Goal: Task Accomplishment & Management: Complete application form

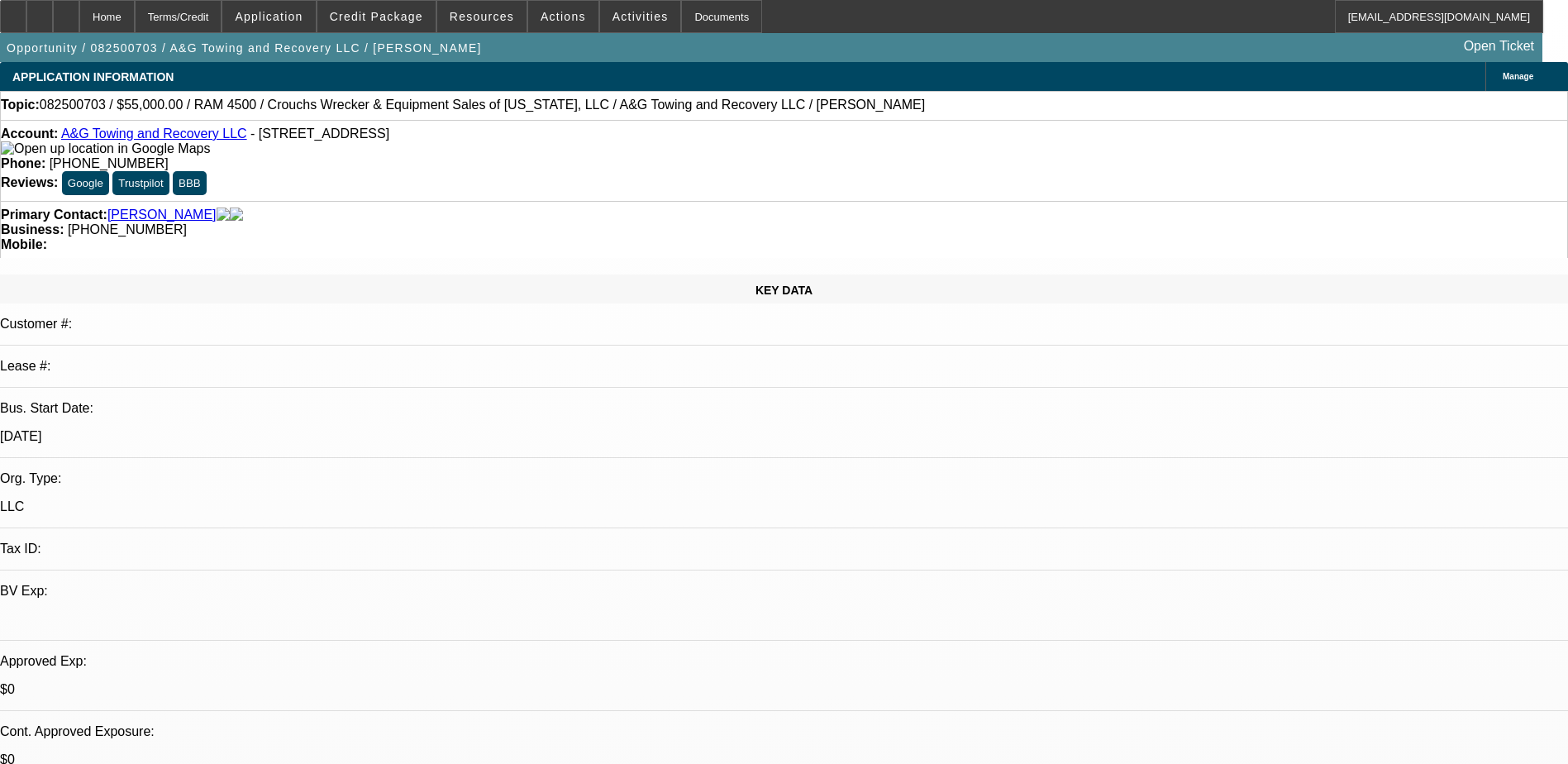
select select "0"
select select "2"
select select "0.1"
select select "4"
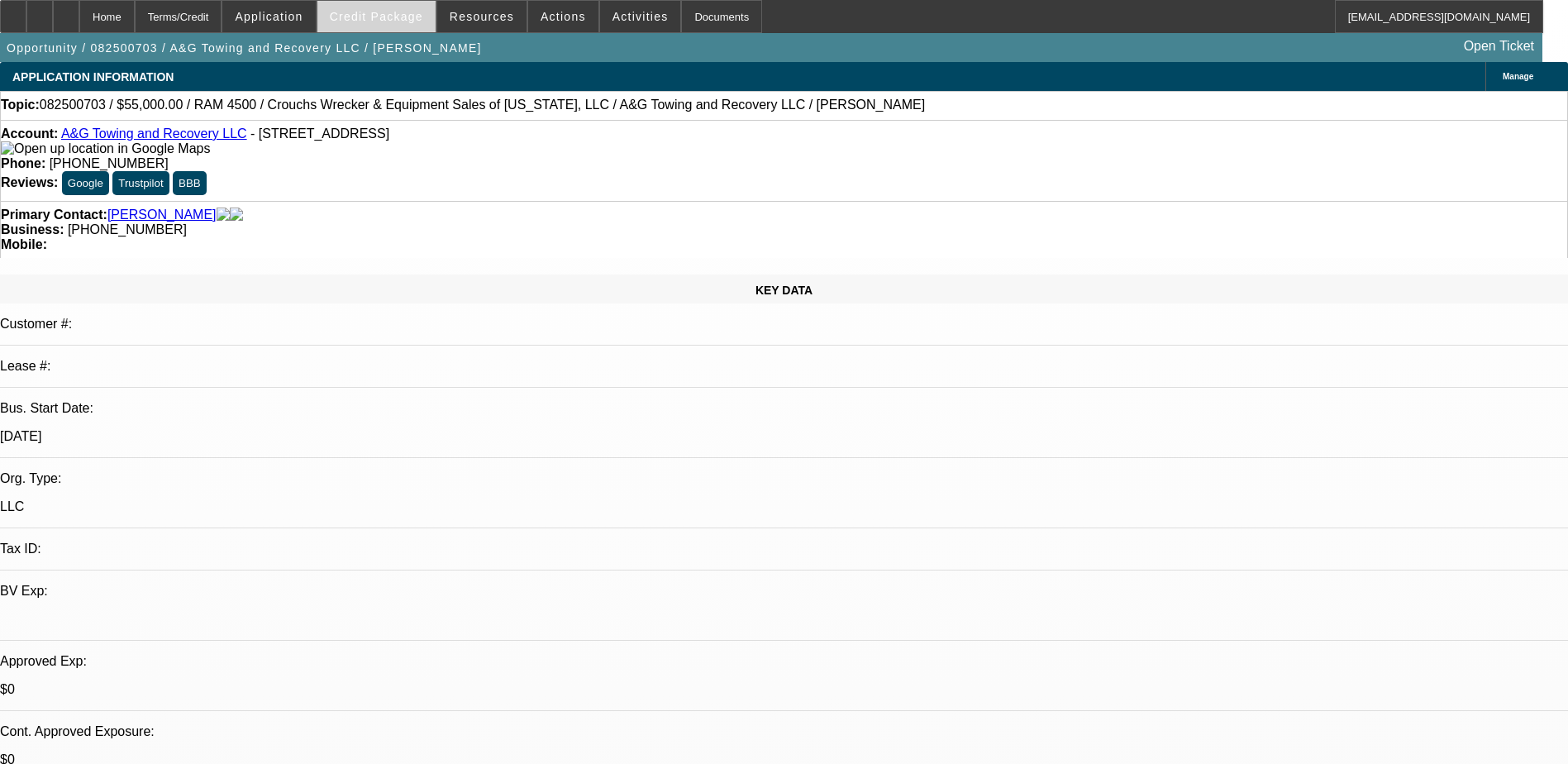
click at [378, 18] on span "Credit Package" at bounding box center [376, 16] width 93 height 14
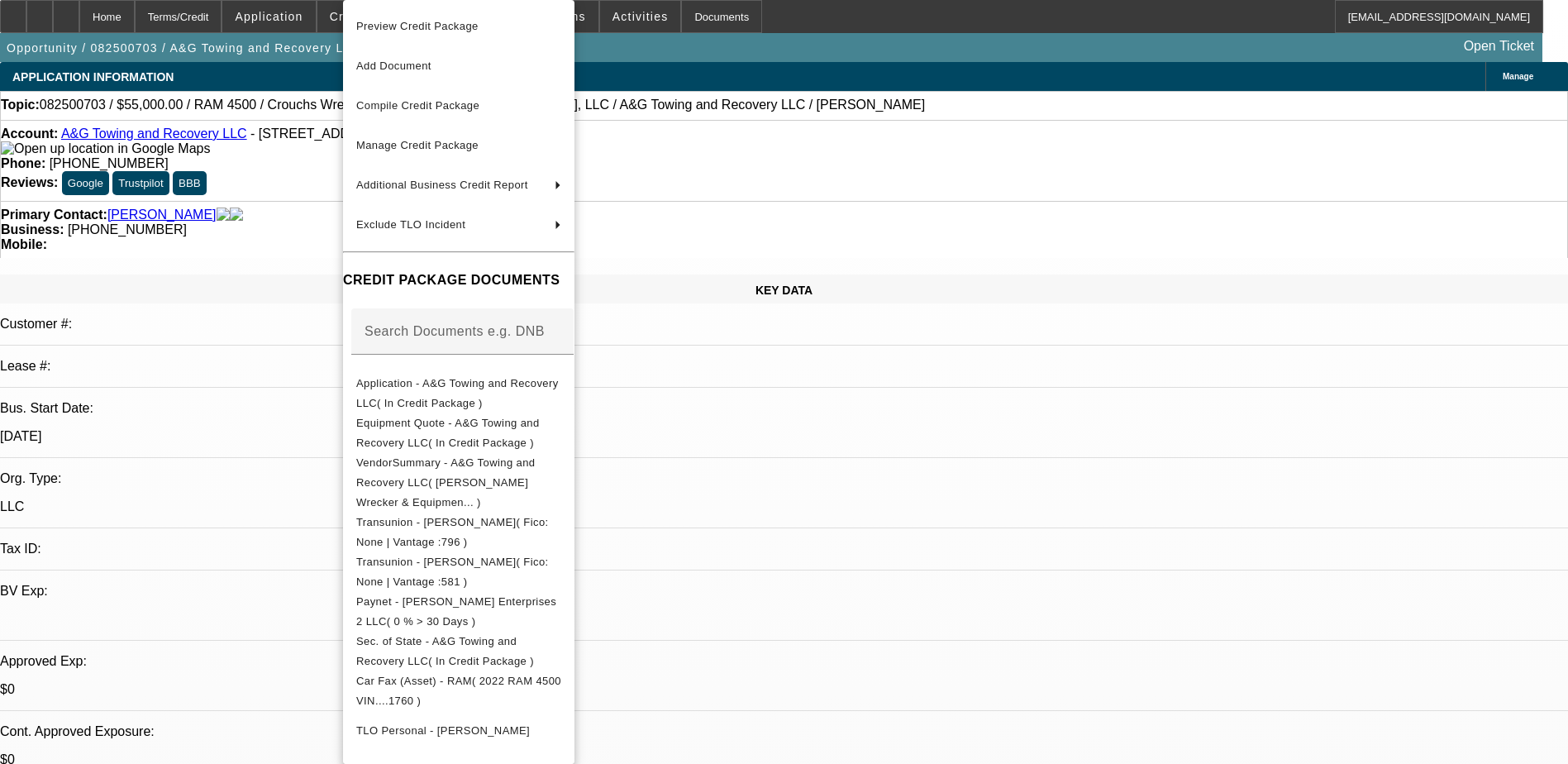
click at [326, 11] on div at bounding box center [784, 382] width 1568 height 764
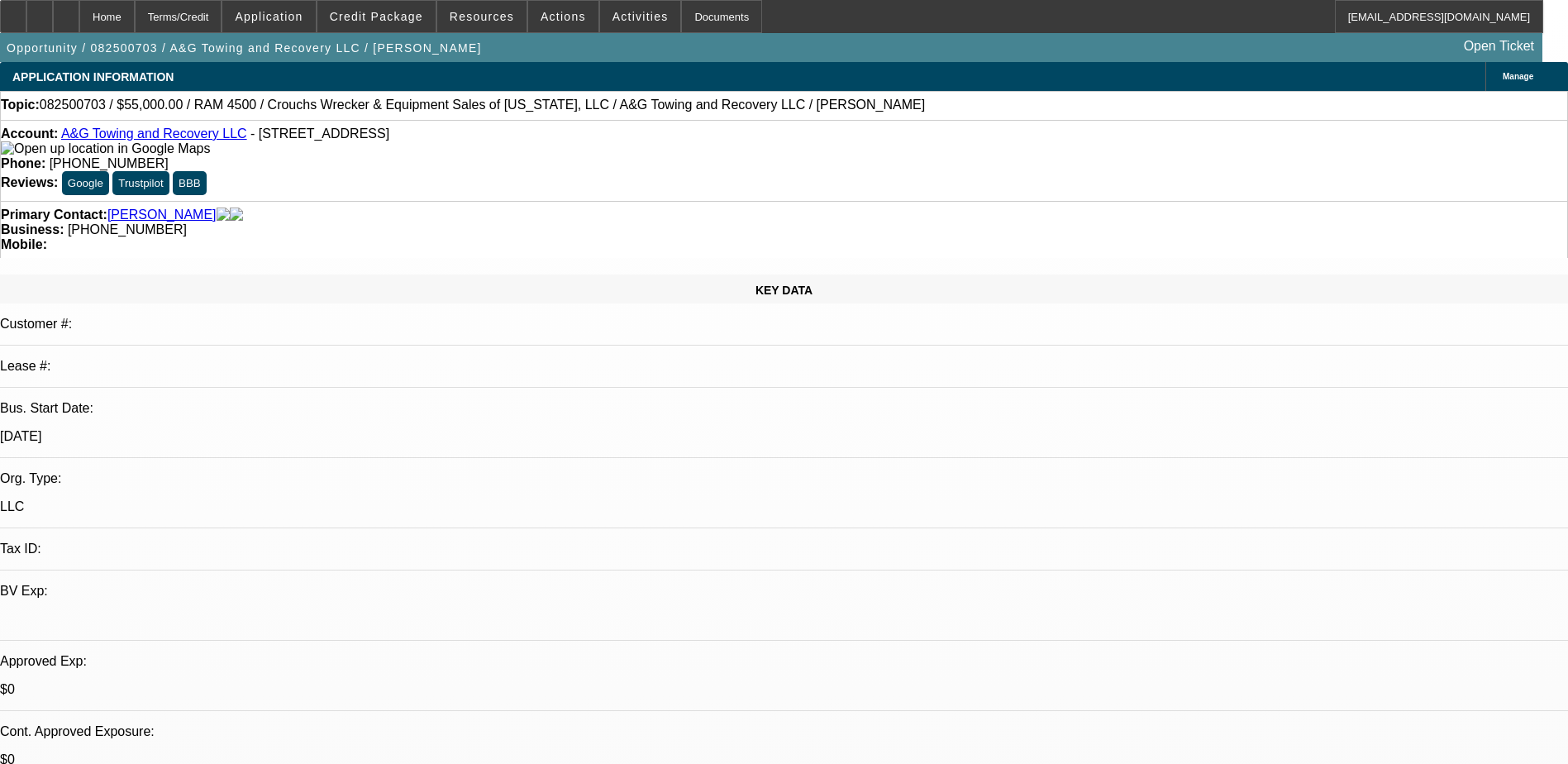
click at [303, 11] on span "Application" at bounding box center [268, 16] width 68 height 14
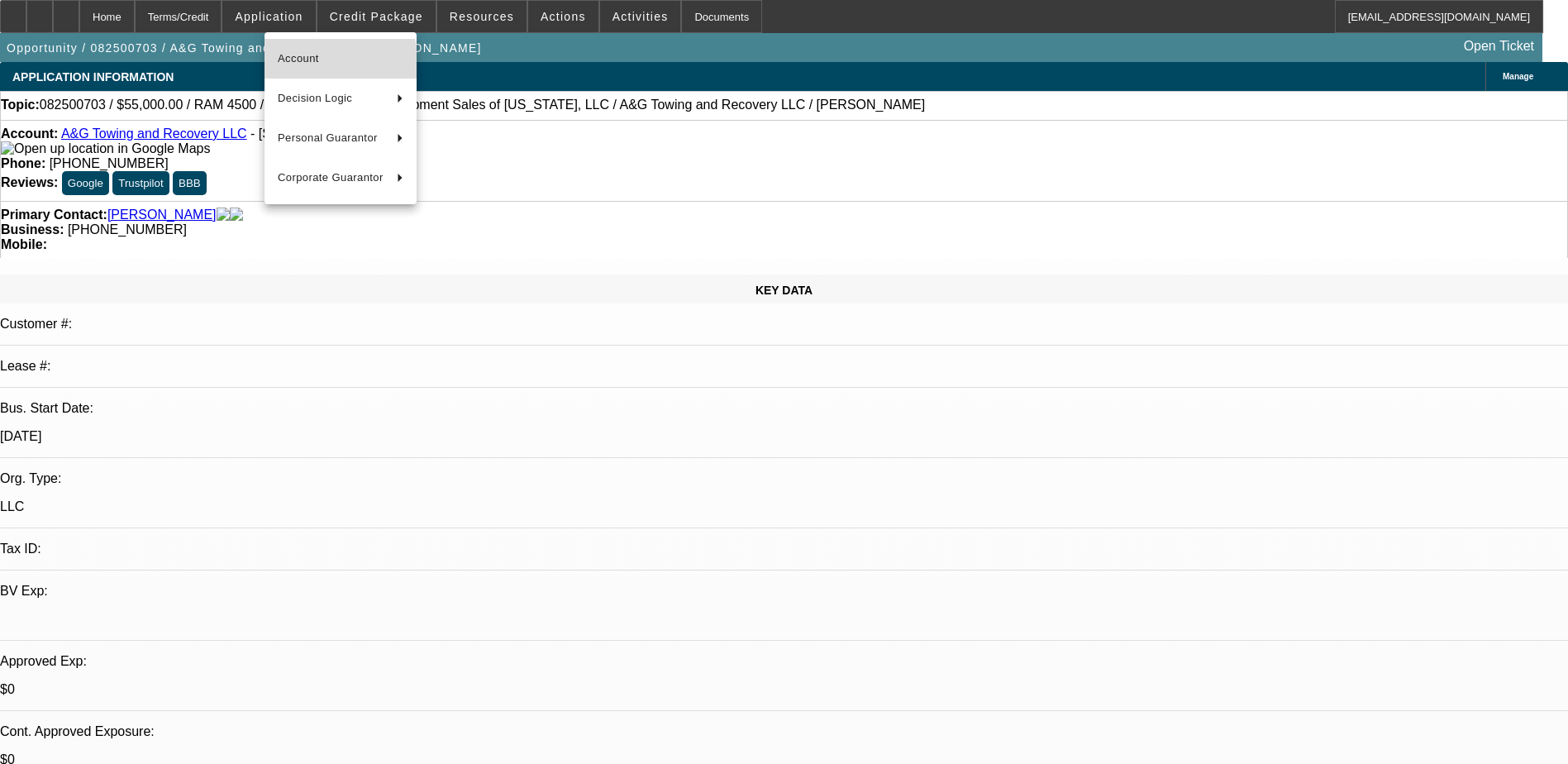
click at [308, 66] on span "Account" at bounding box center [341, 59] width 126 height 20
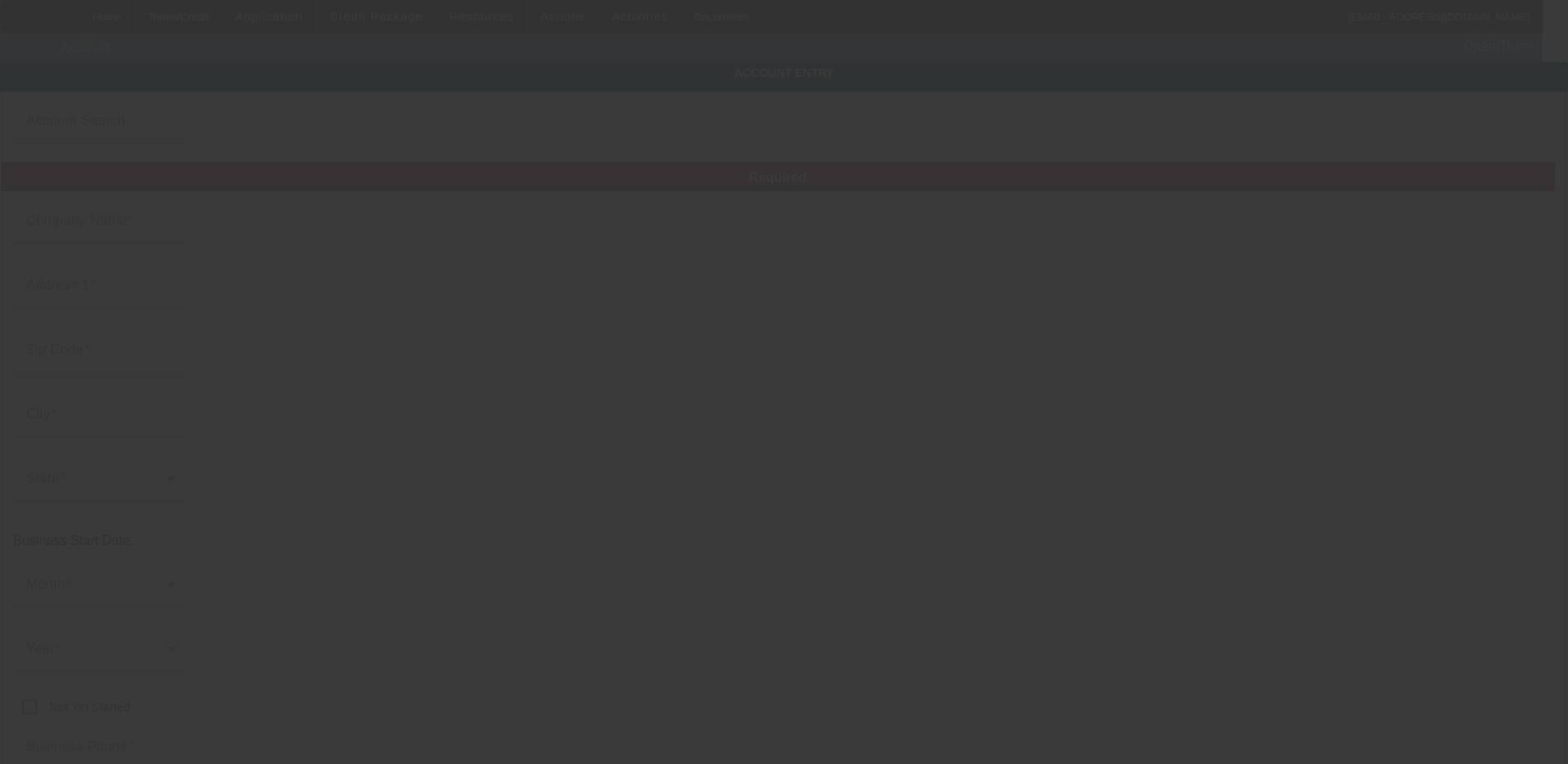
type input "A&G Towing and Recovery LLC"
type input "3881 S Shades Crest Rd"
type input "35244"
type input "Birmingham"
type input "[PHONE_NUMBER]"
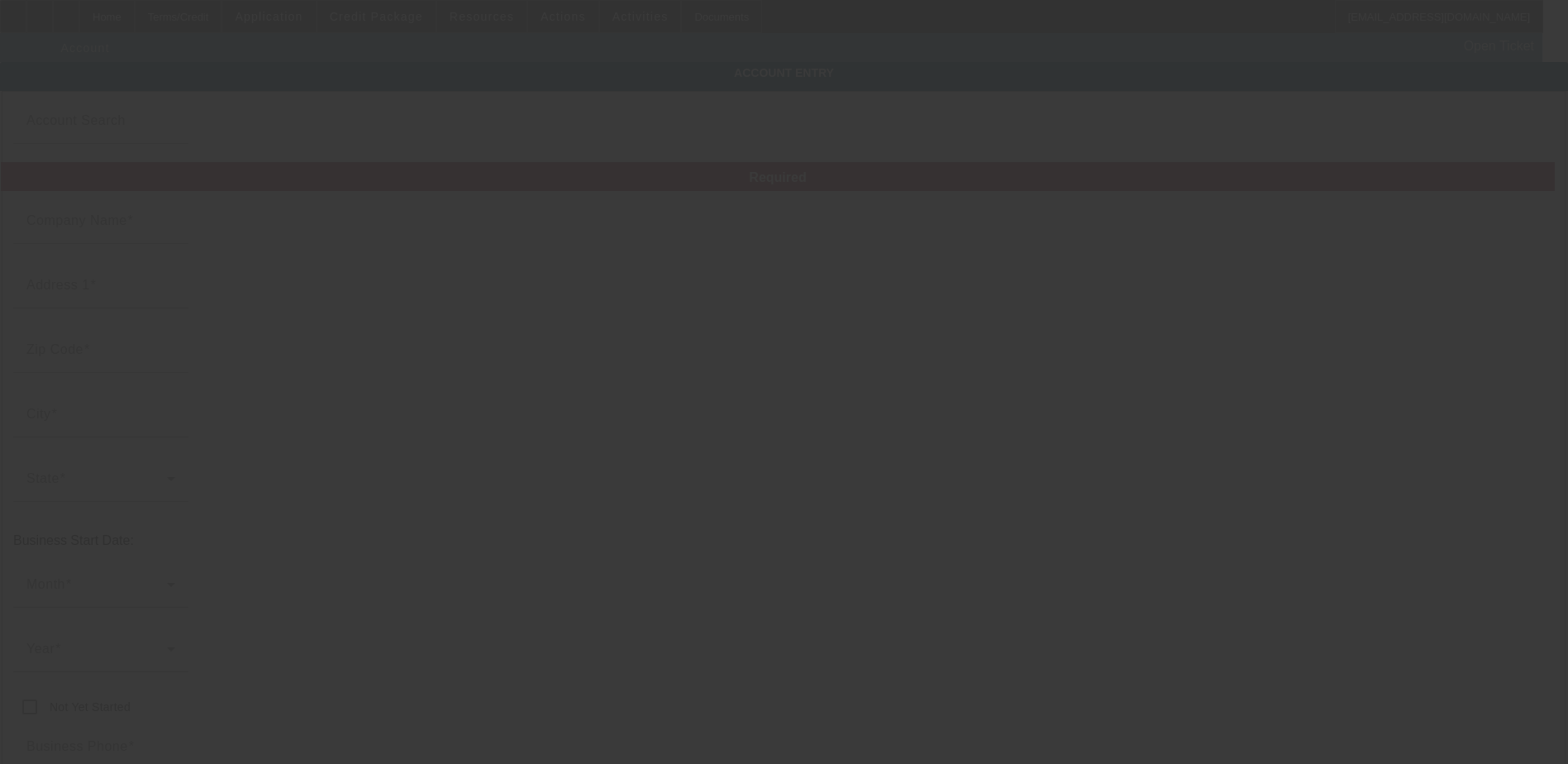
type input "8/26/2025"
type input "autryenterprises@gmail.com"
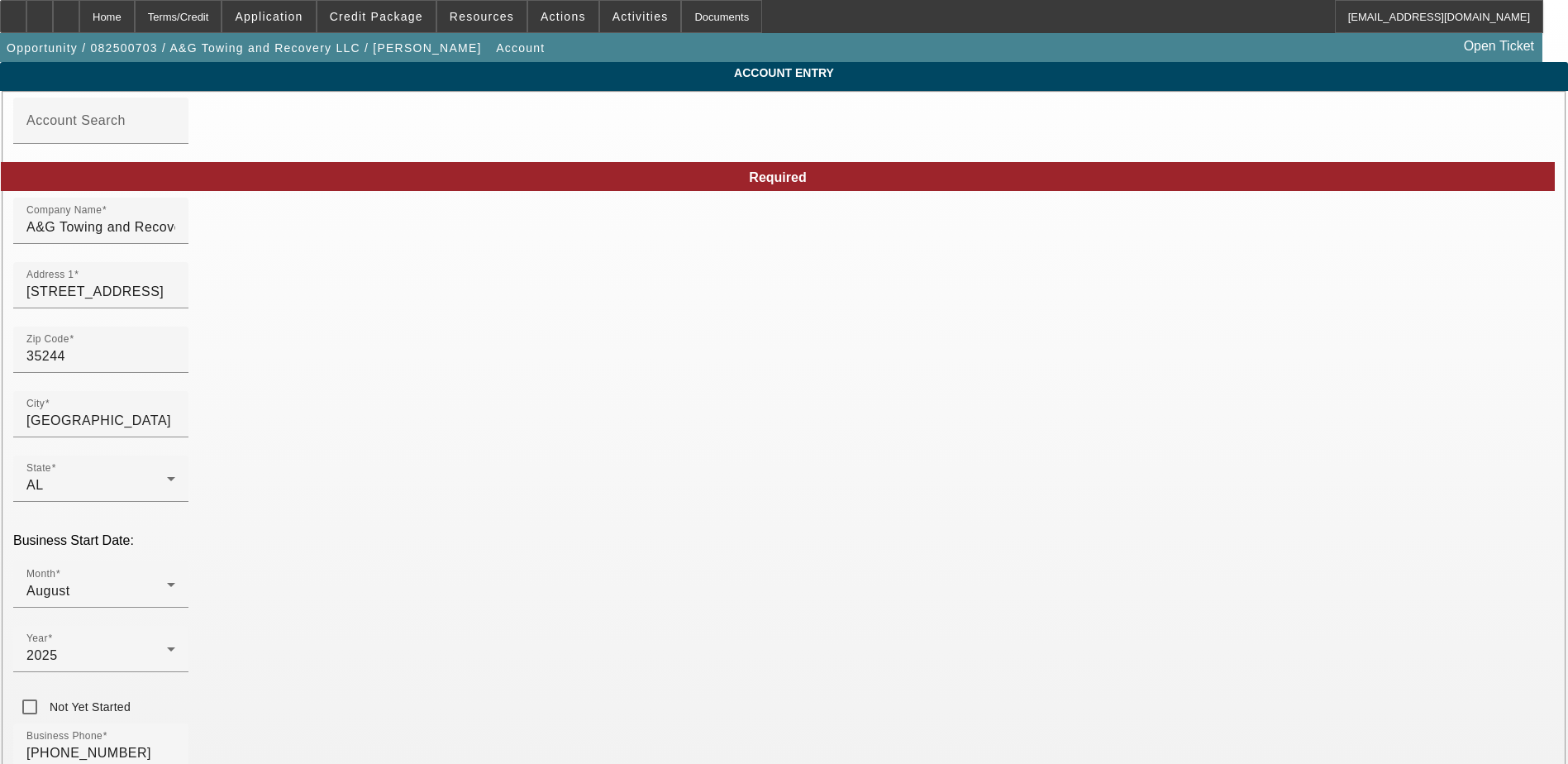
paste input "[US_EMPLOYER_IDENTIFICATION_NUMBER]"
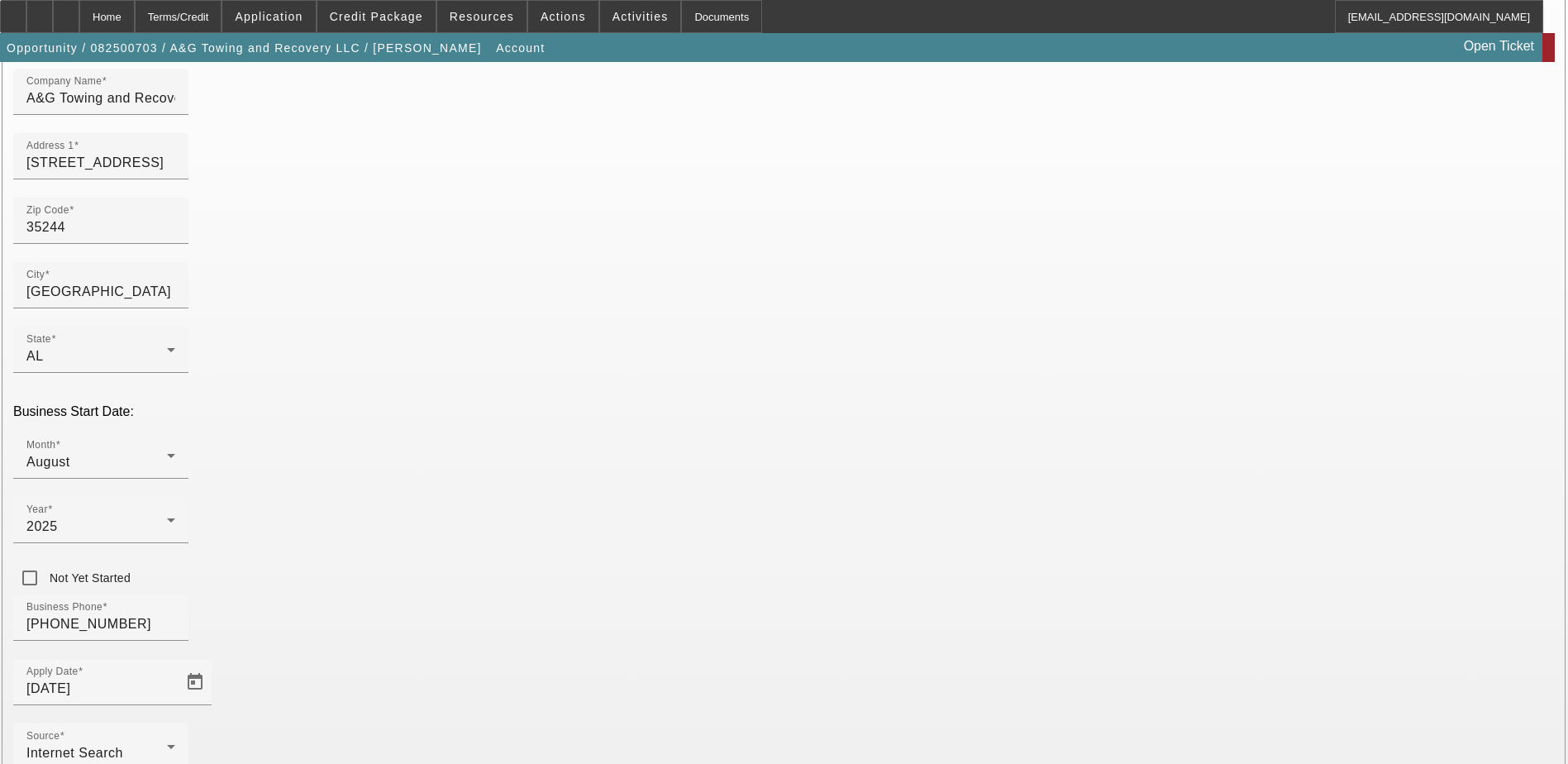
scroll to position [211, 0]
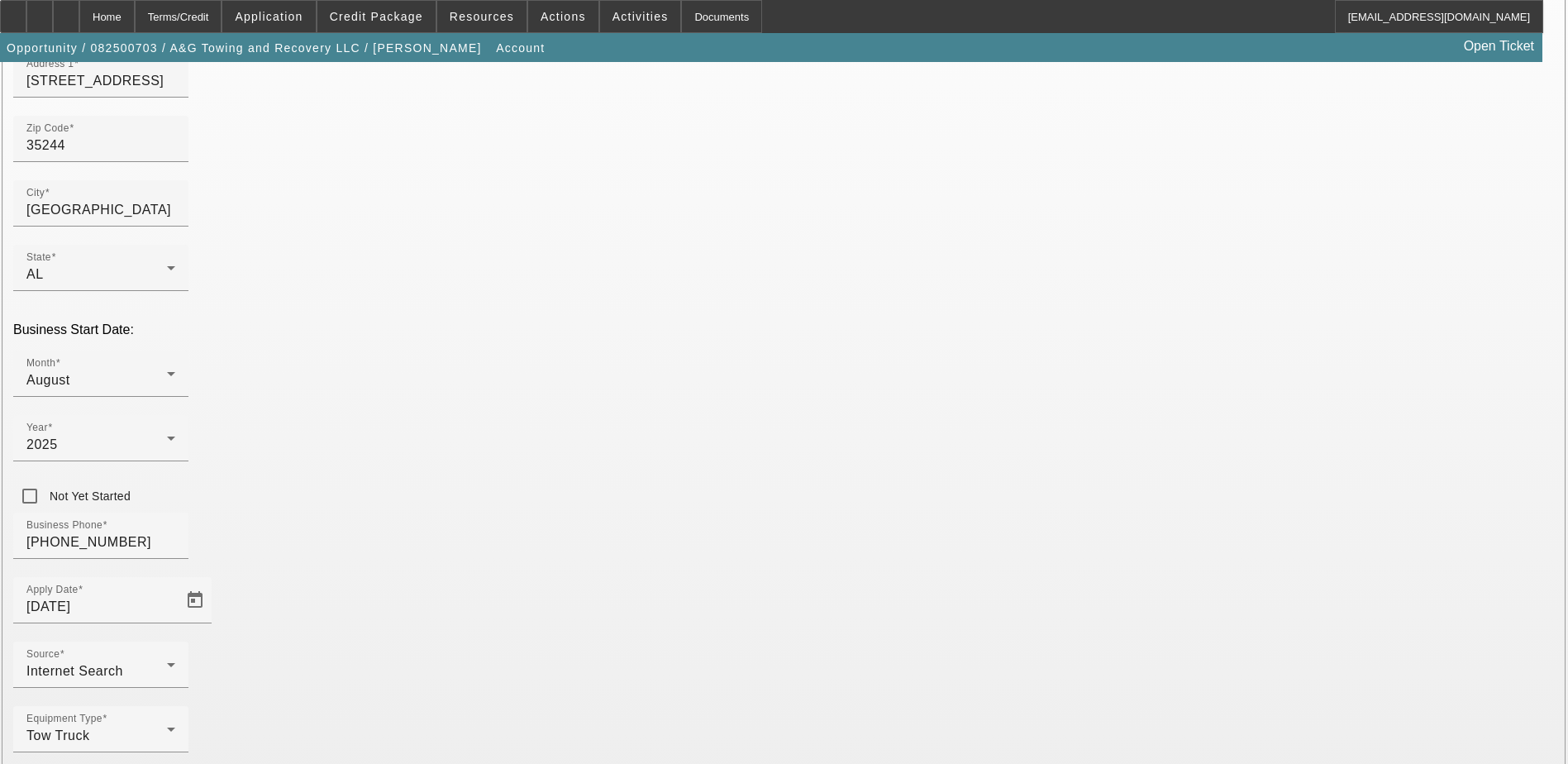
type input "[US_EMPLOYER_IDENTIFICATION_NUMBER]"
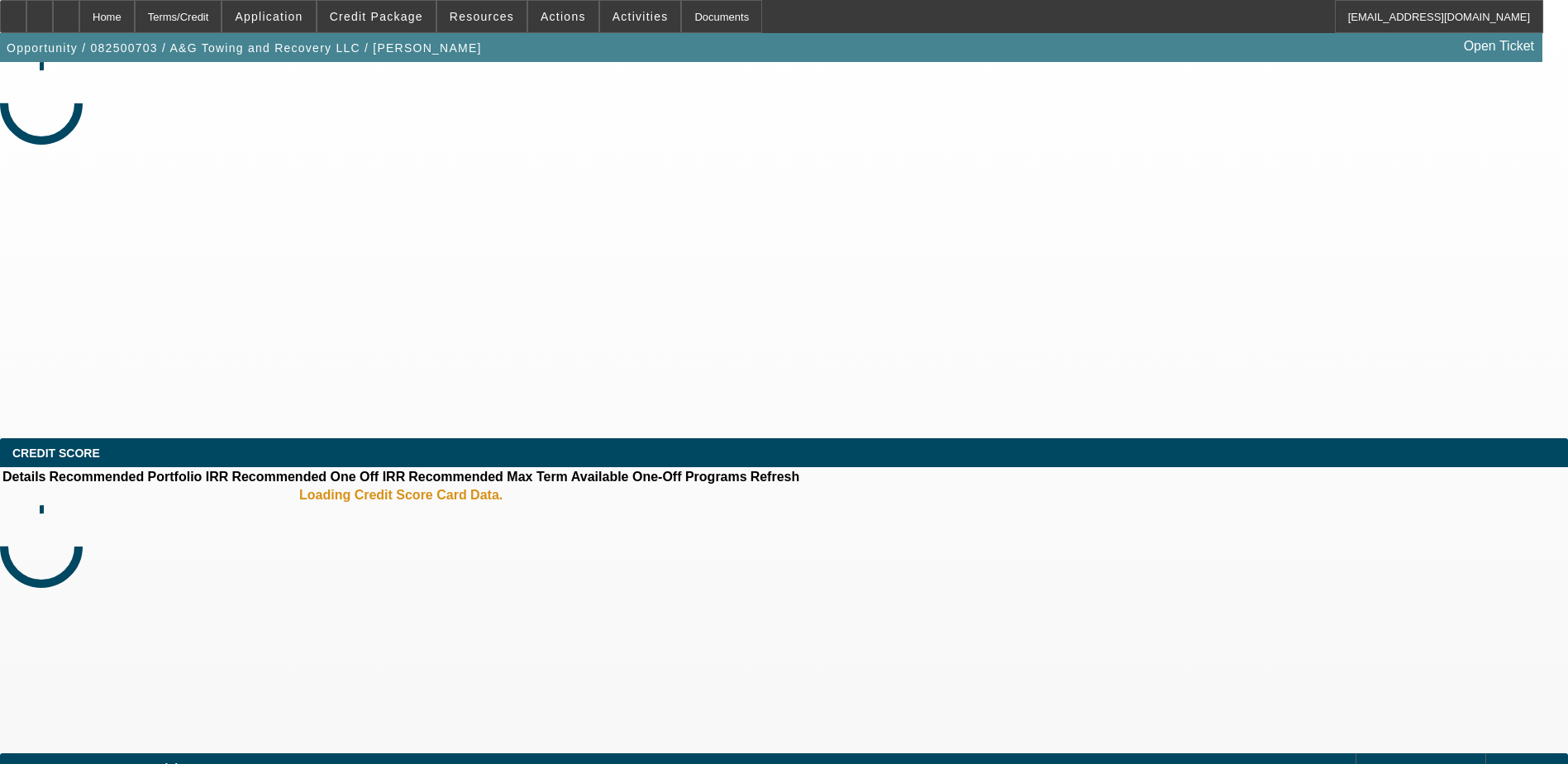
select select "0"
select select "2"
select select "0.1"
select select "4"
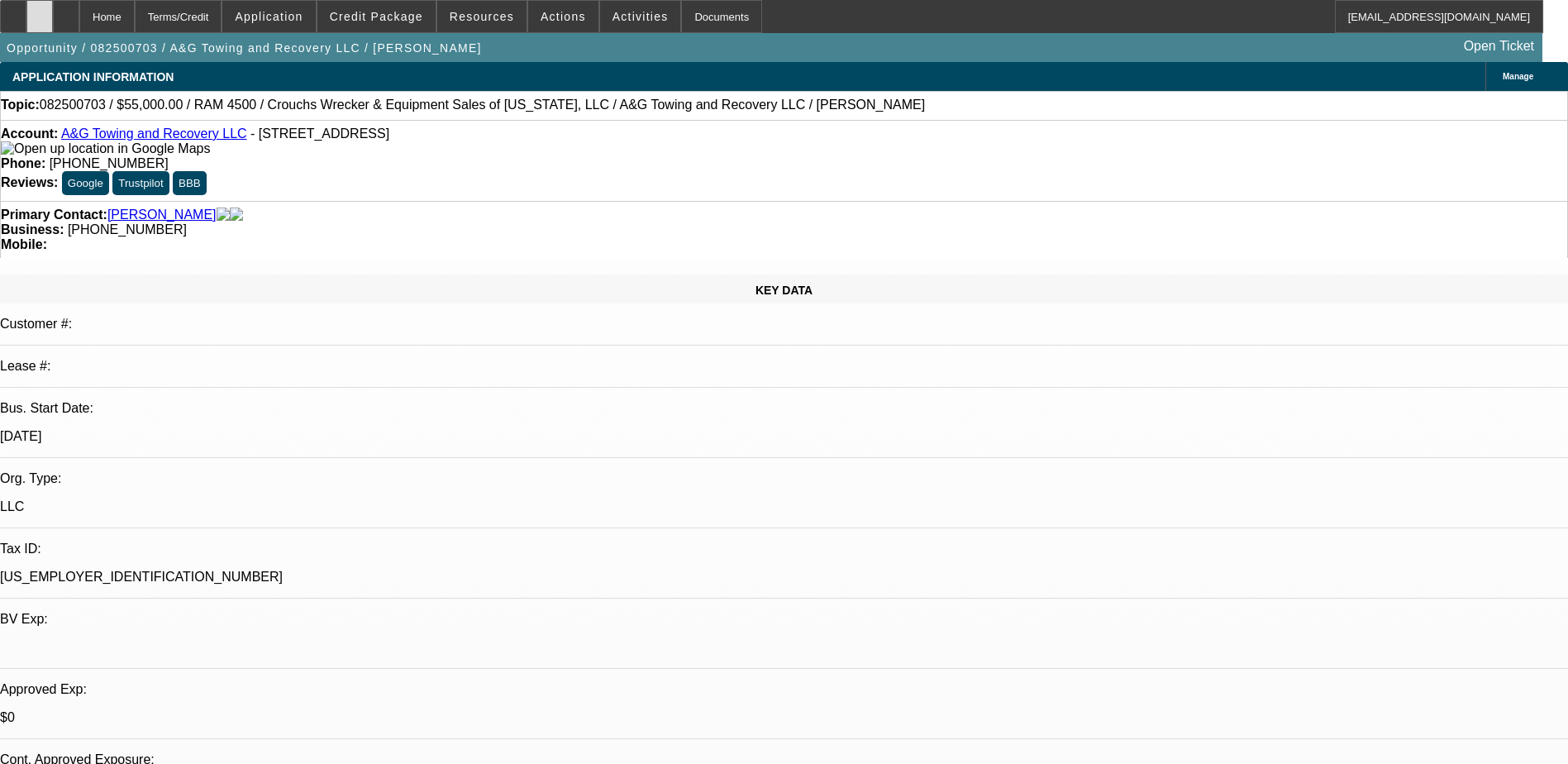
click at [53, 8] on div at bounding box center [39, 16] width 26 height 34
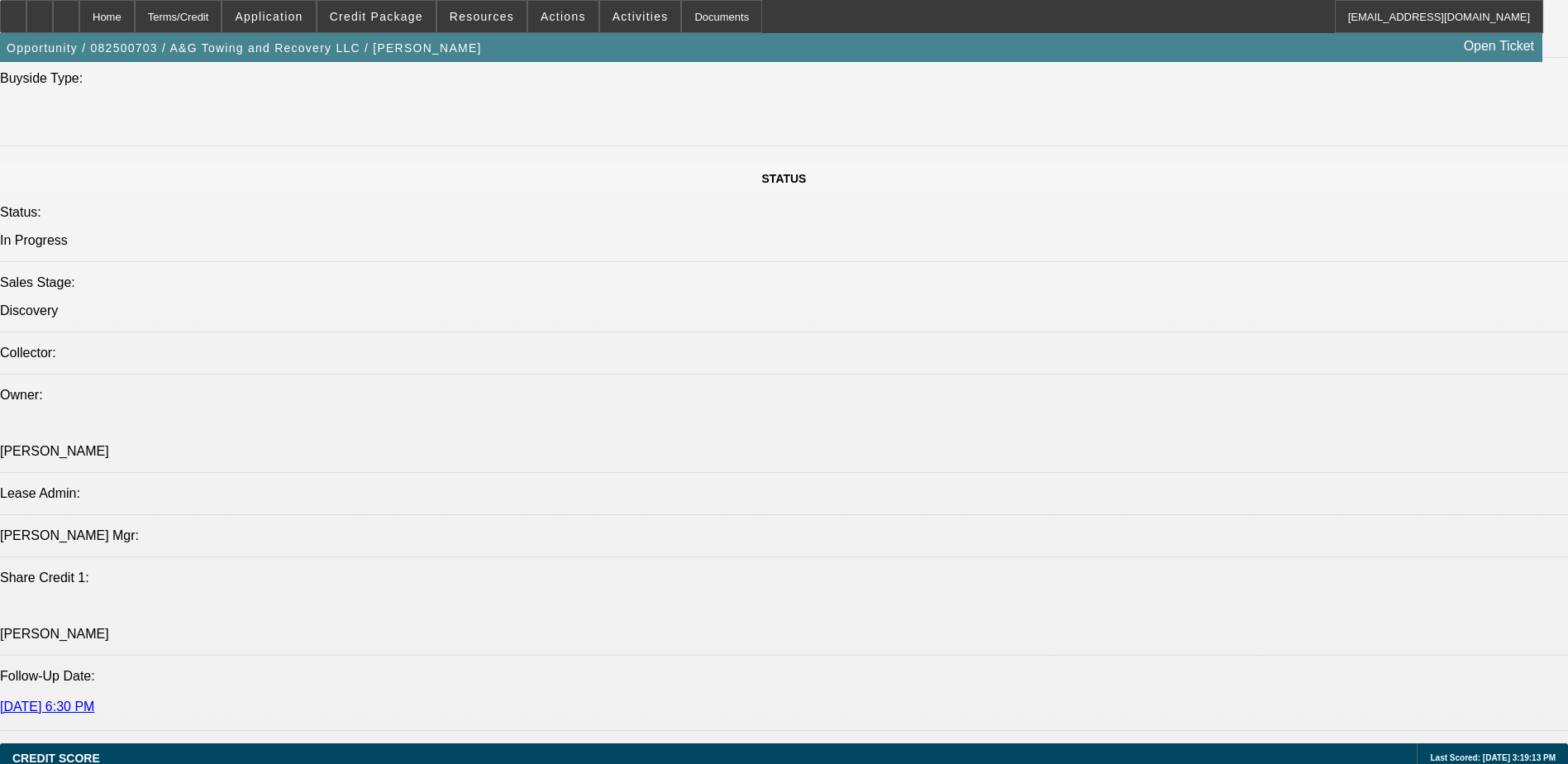
scroll to position [1985, 0]
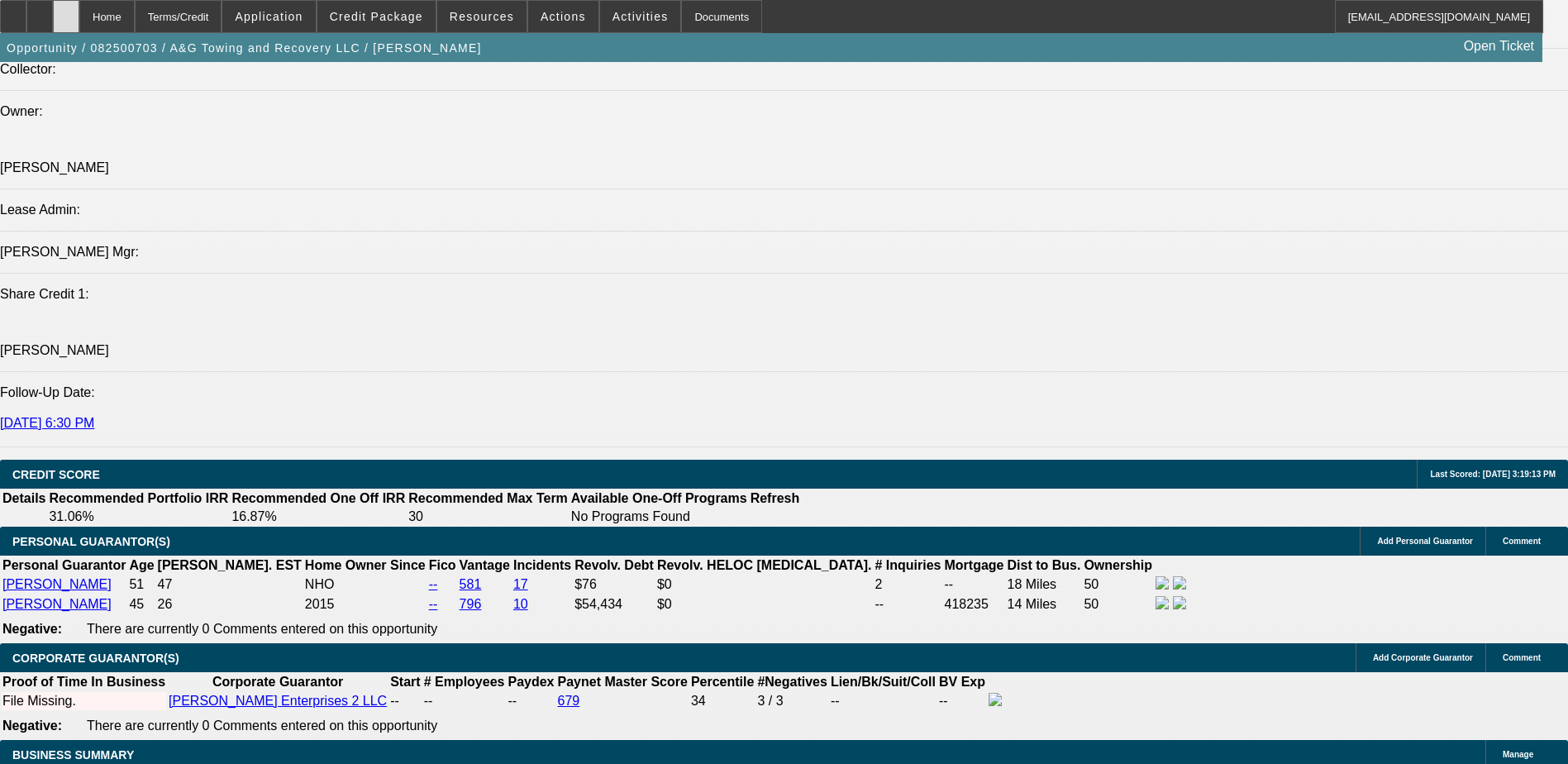
click at [80, 11] on div at bounding box center [65, 16] width 26 height 34
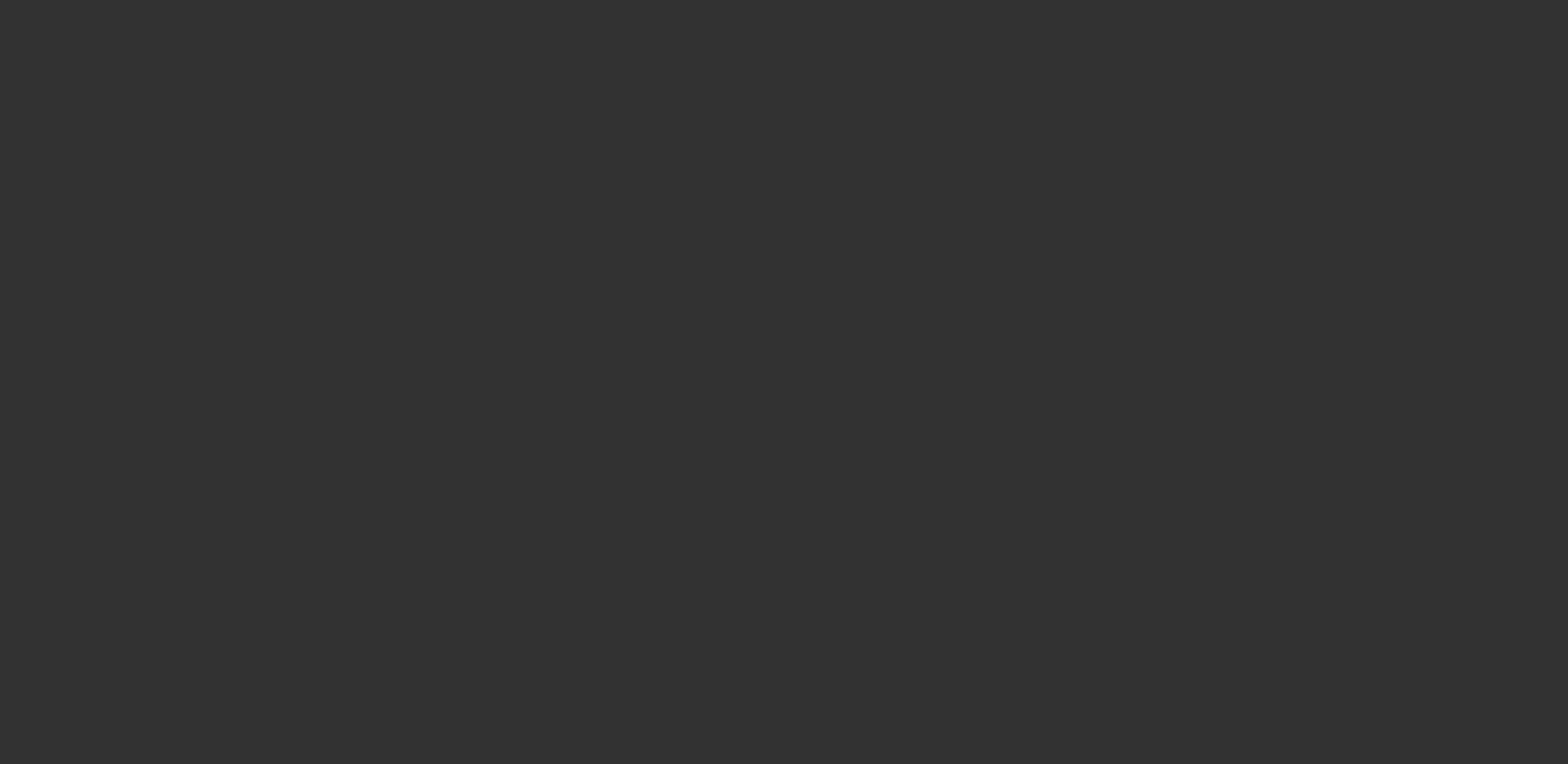
select select "0"
select select "2"
select select "0.1"
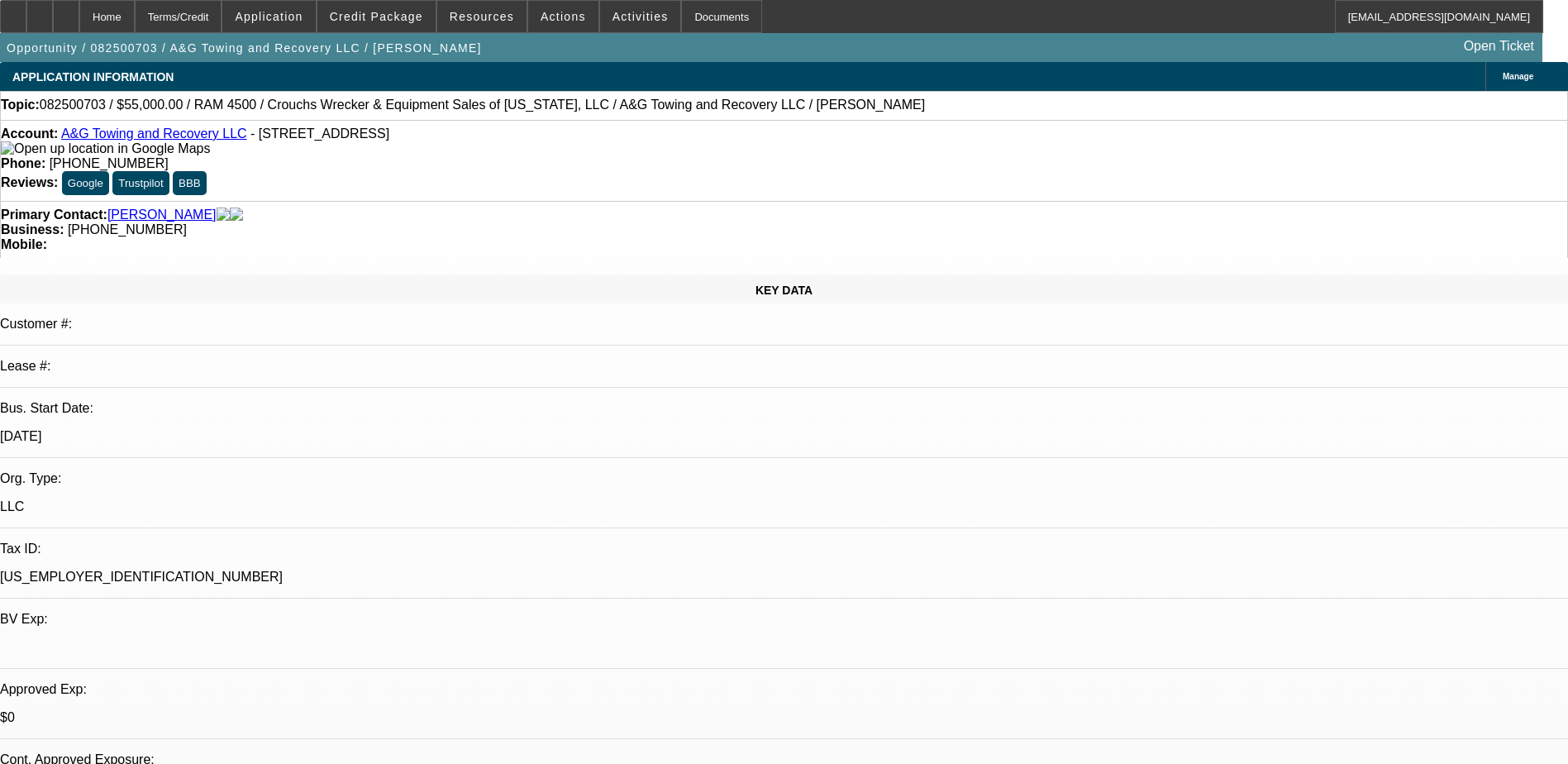
select select "1"
select select "2"
select select "4"
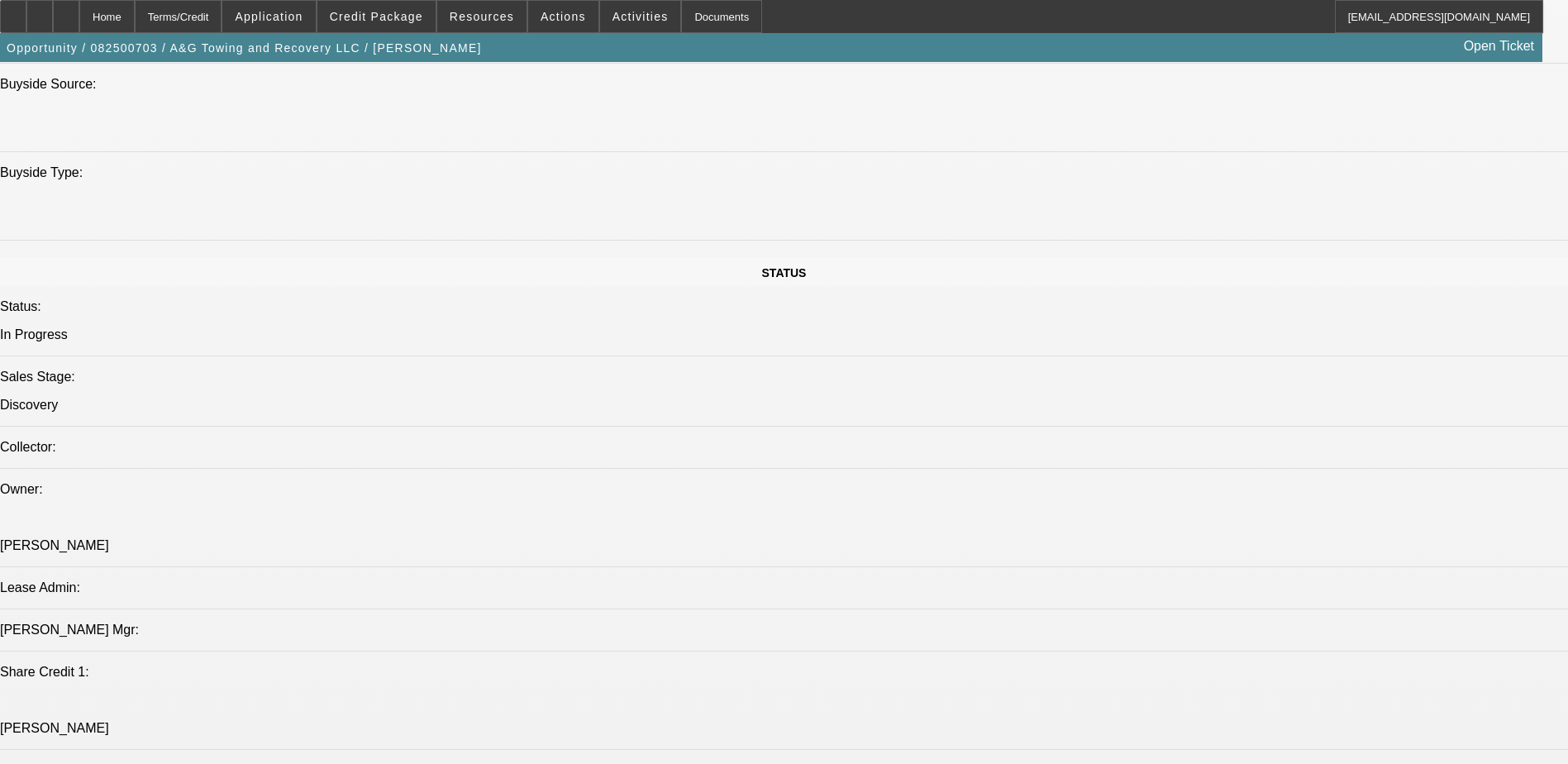
scroll to position [1489, 0]
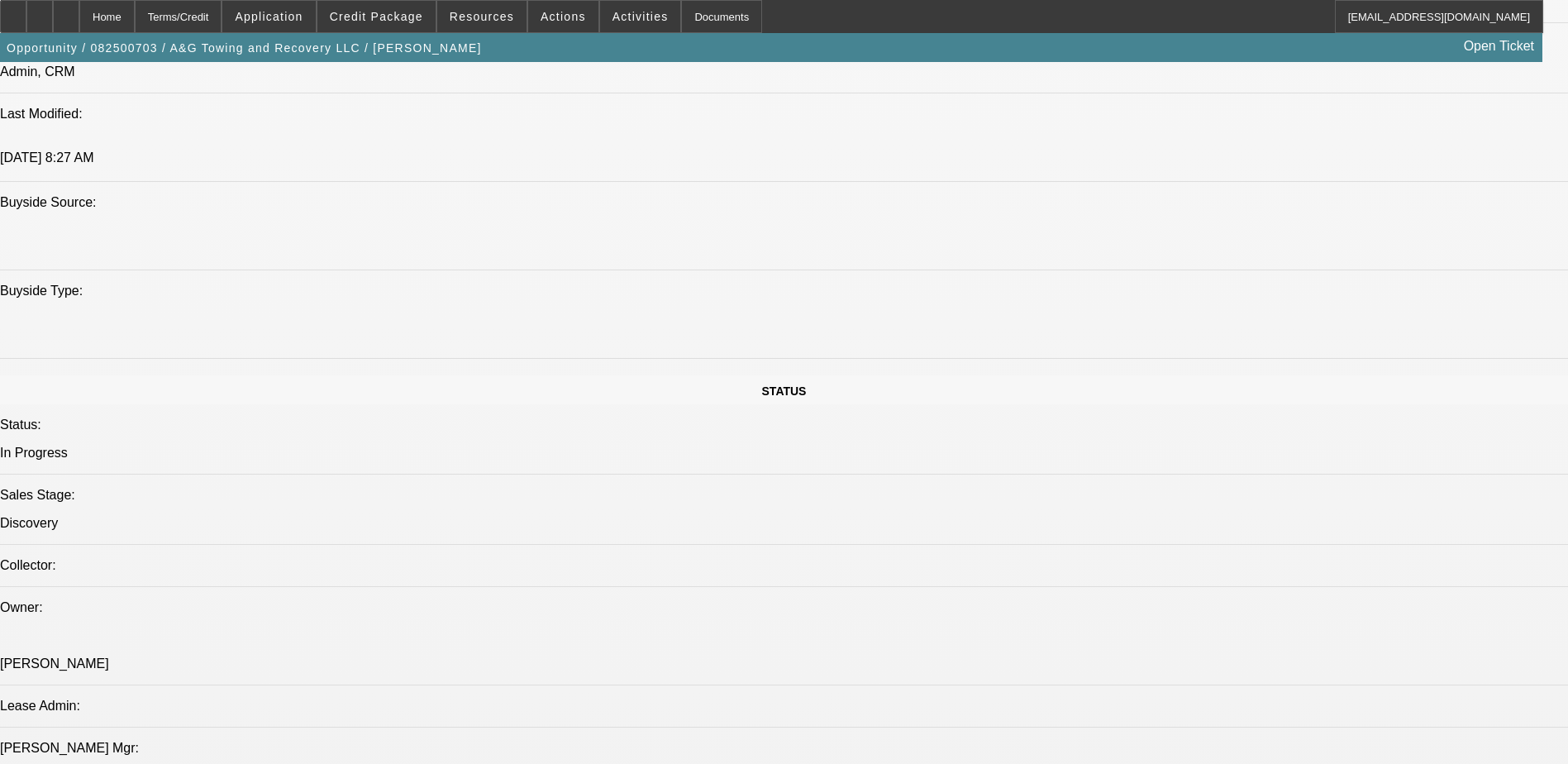
click at [53, 24] on div at bounding box center [39, 16] width 26 height 34
click at [373, 13] on span "Credit Package" at bounding box center [376, 16] width 93 height 14
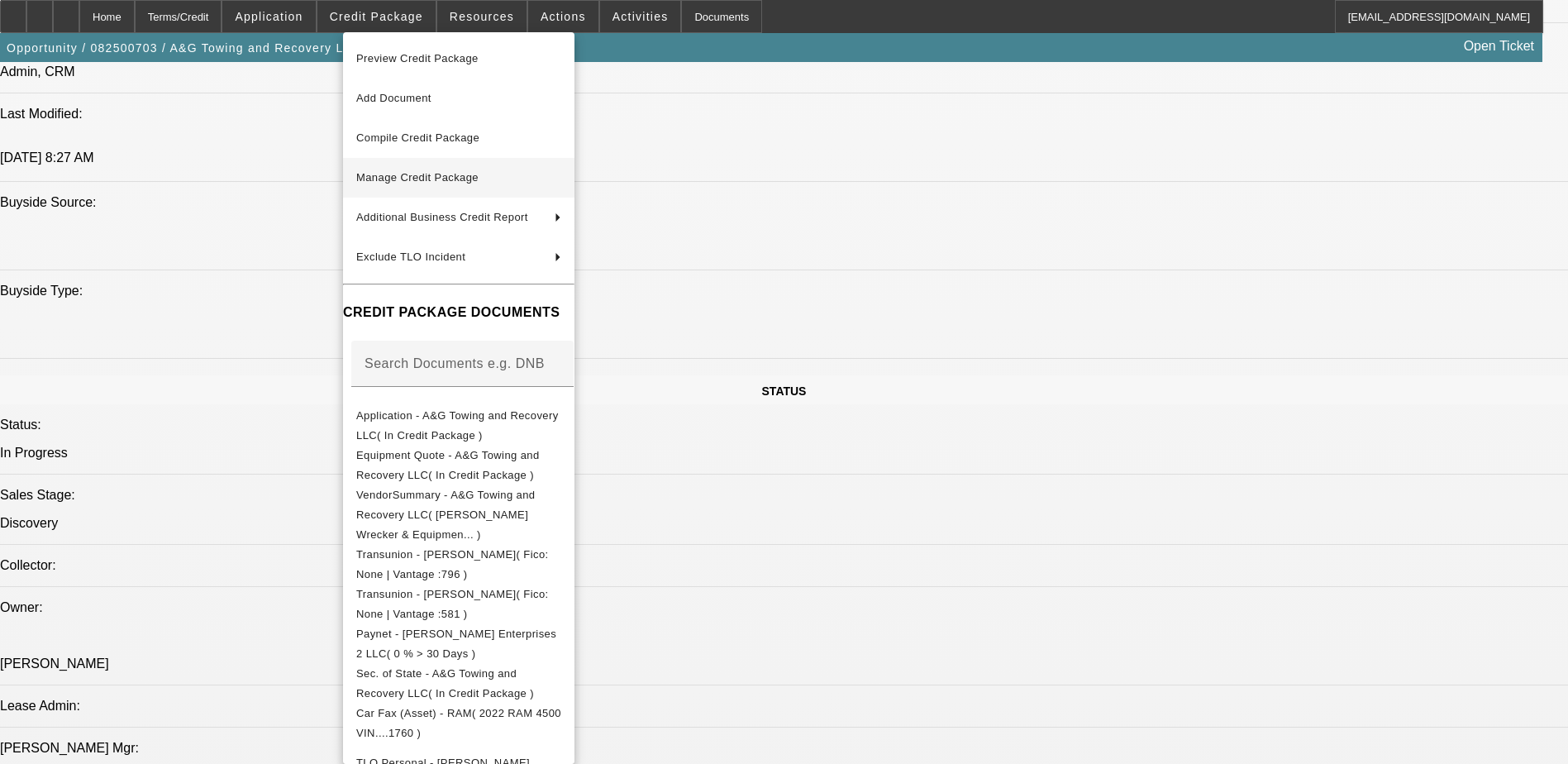
click at [530, 168] on span "Manage Credit Package" at bounding box center [458, 178] width 205 height 20
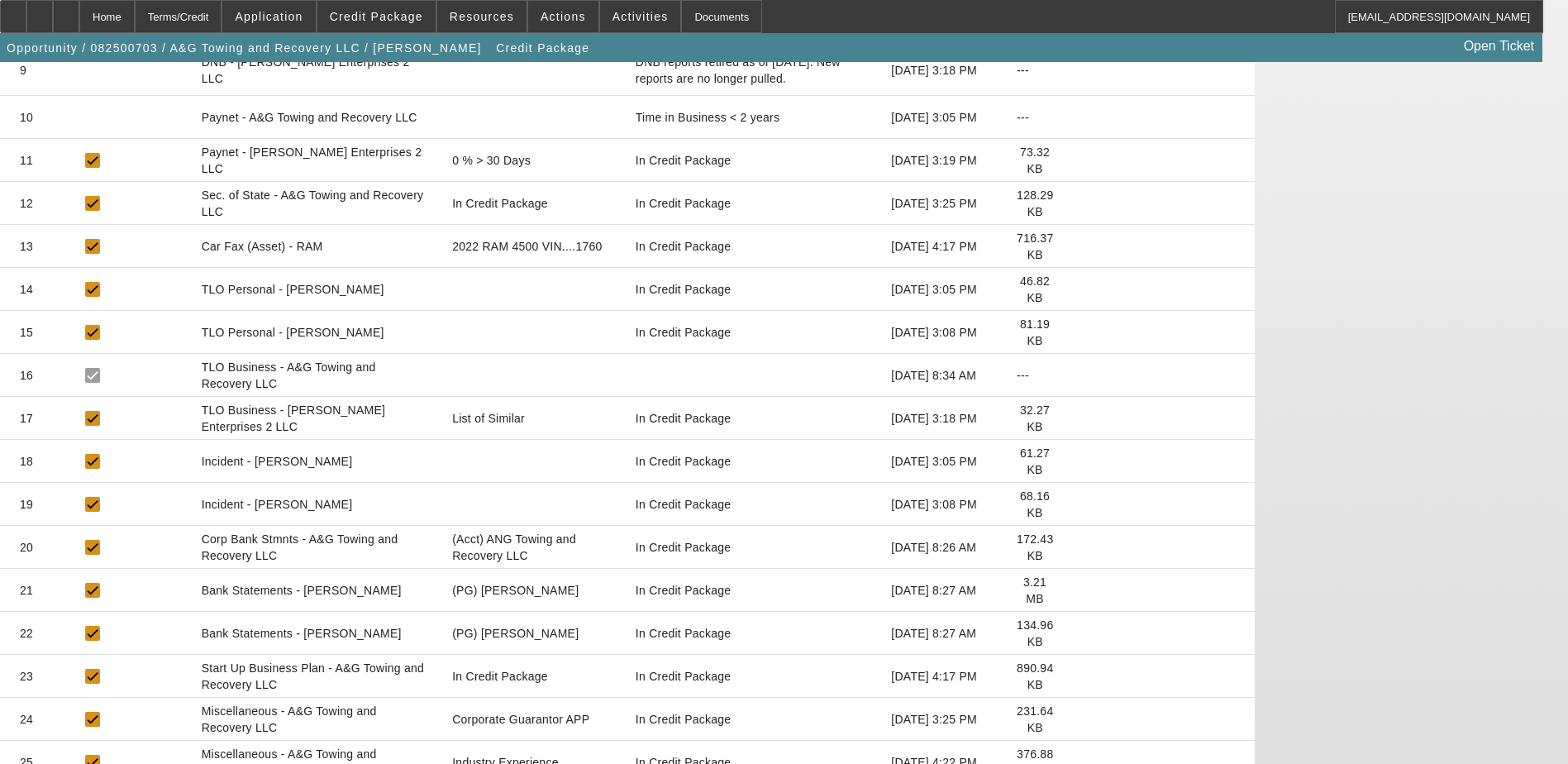
scroll to position [695, 0]
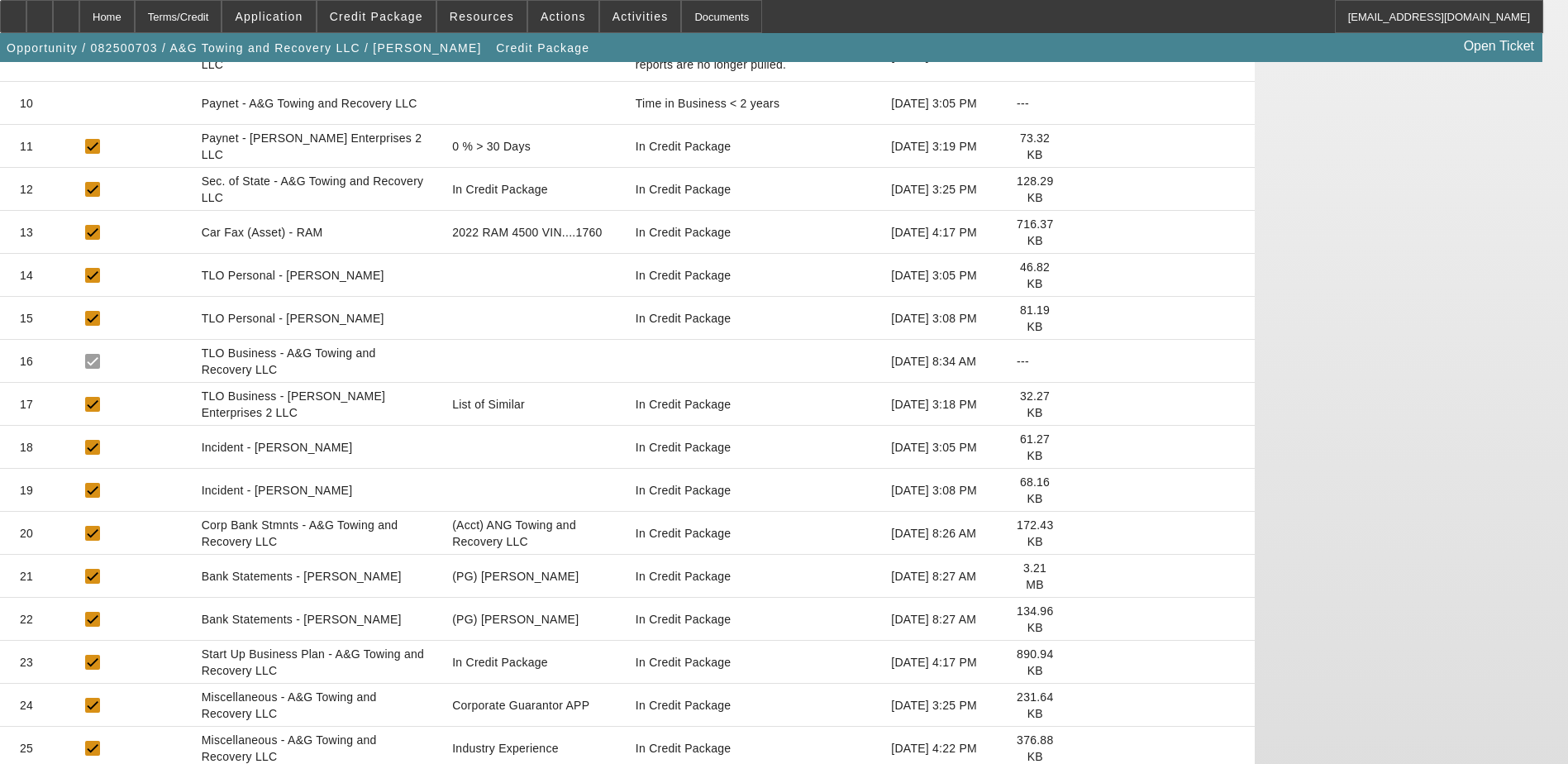
click at [1080, 576] on icon at bounding box center [1080, 576] width 0 height 0
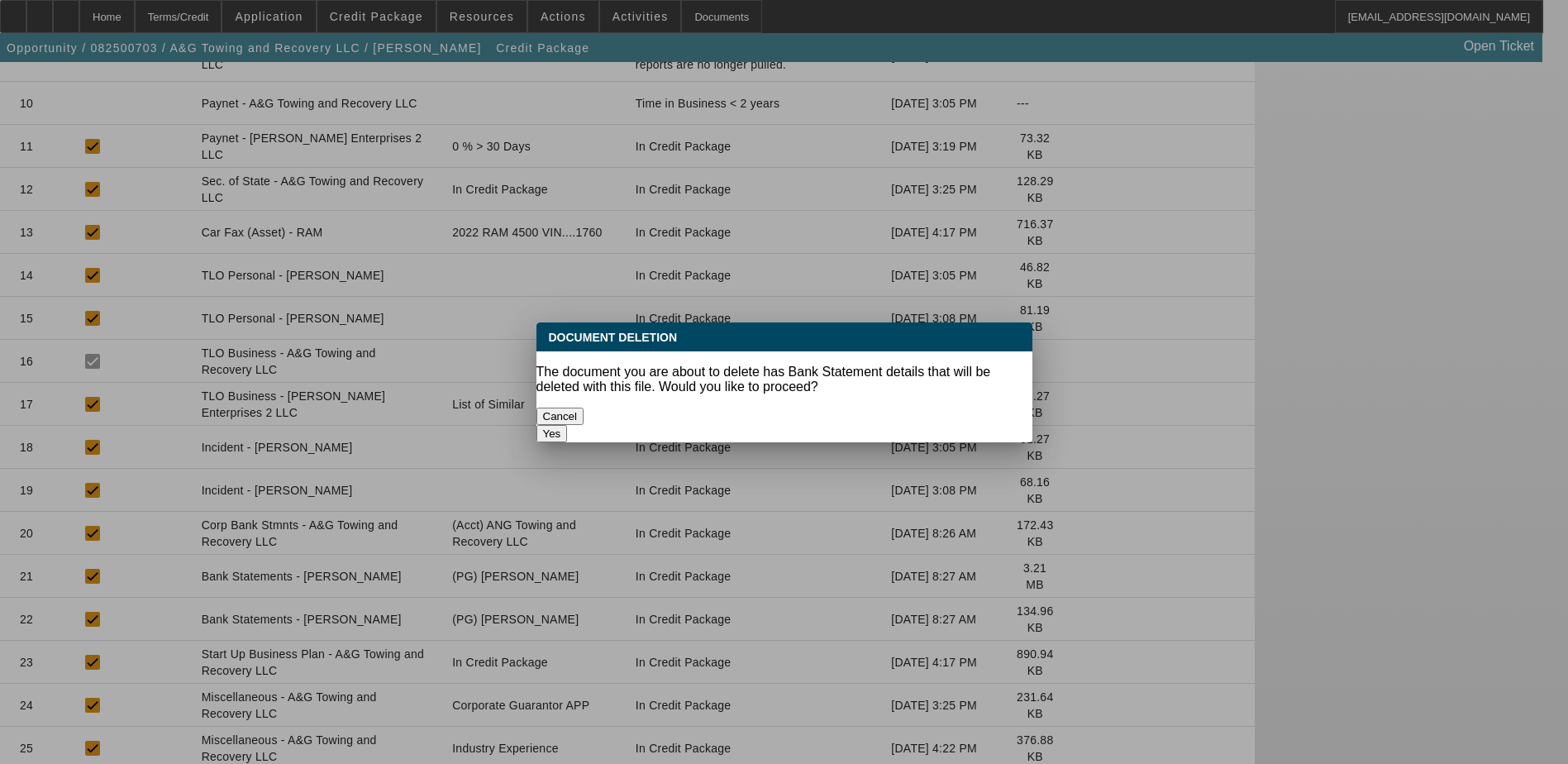
scroll to position [0, 0]
click at [568, 425] on button "Yes" at bounding box center [552, 433] width 32 height 17
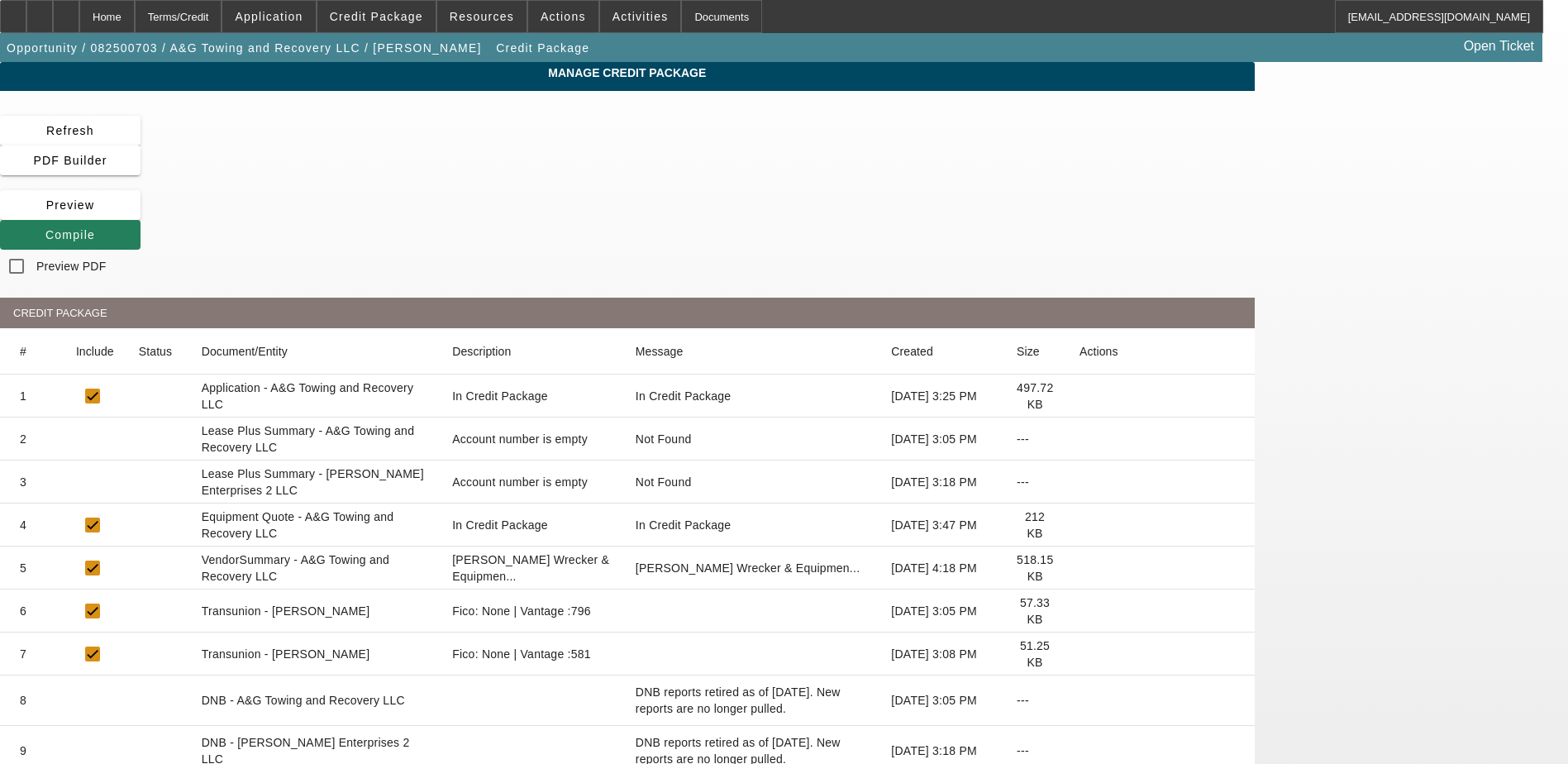
click at [95, 228] on span "Compile" at bounding box center [70, 235] width 50 height 14
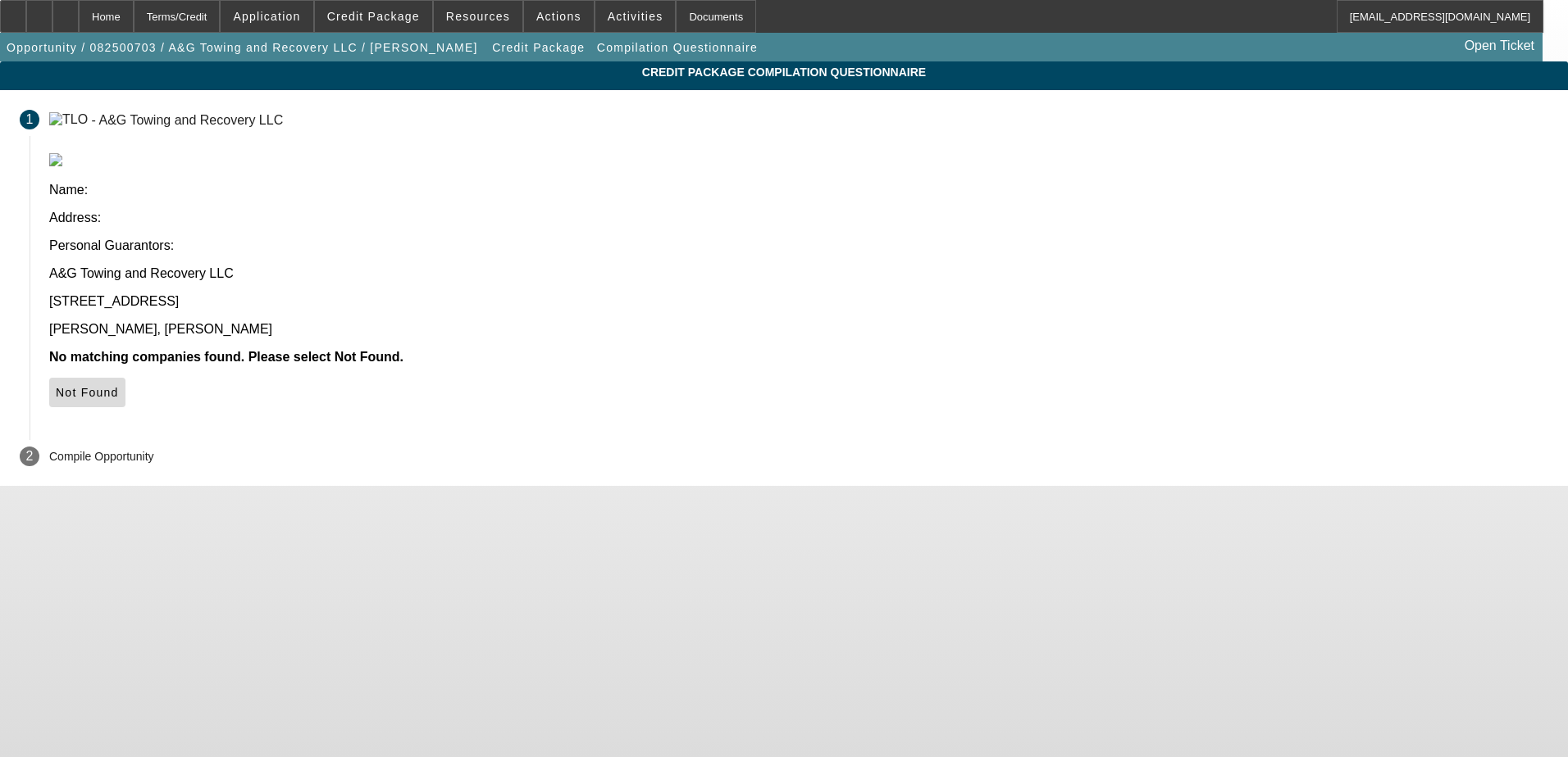
click at [119, 386] on span "Not Found" at bounding box center [87, 392] width 63 height 13
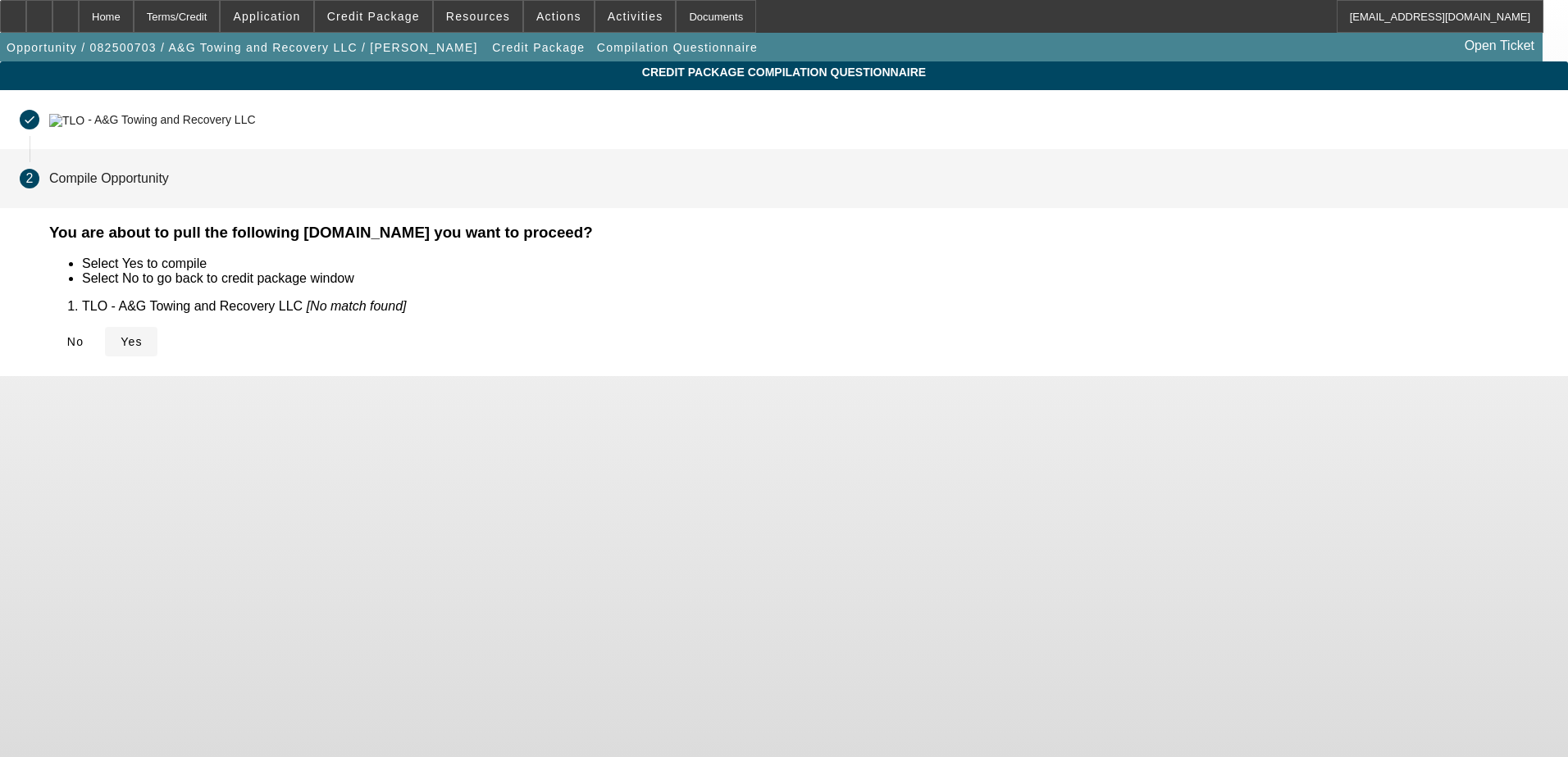
click at [143, 335] on span "Yes" at bounding box center [131, 341] width 22 height 13
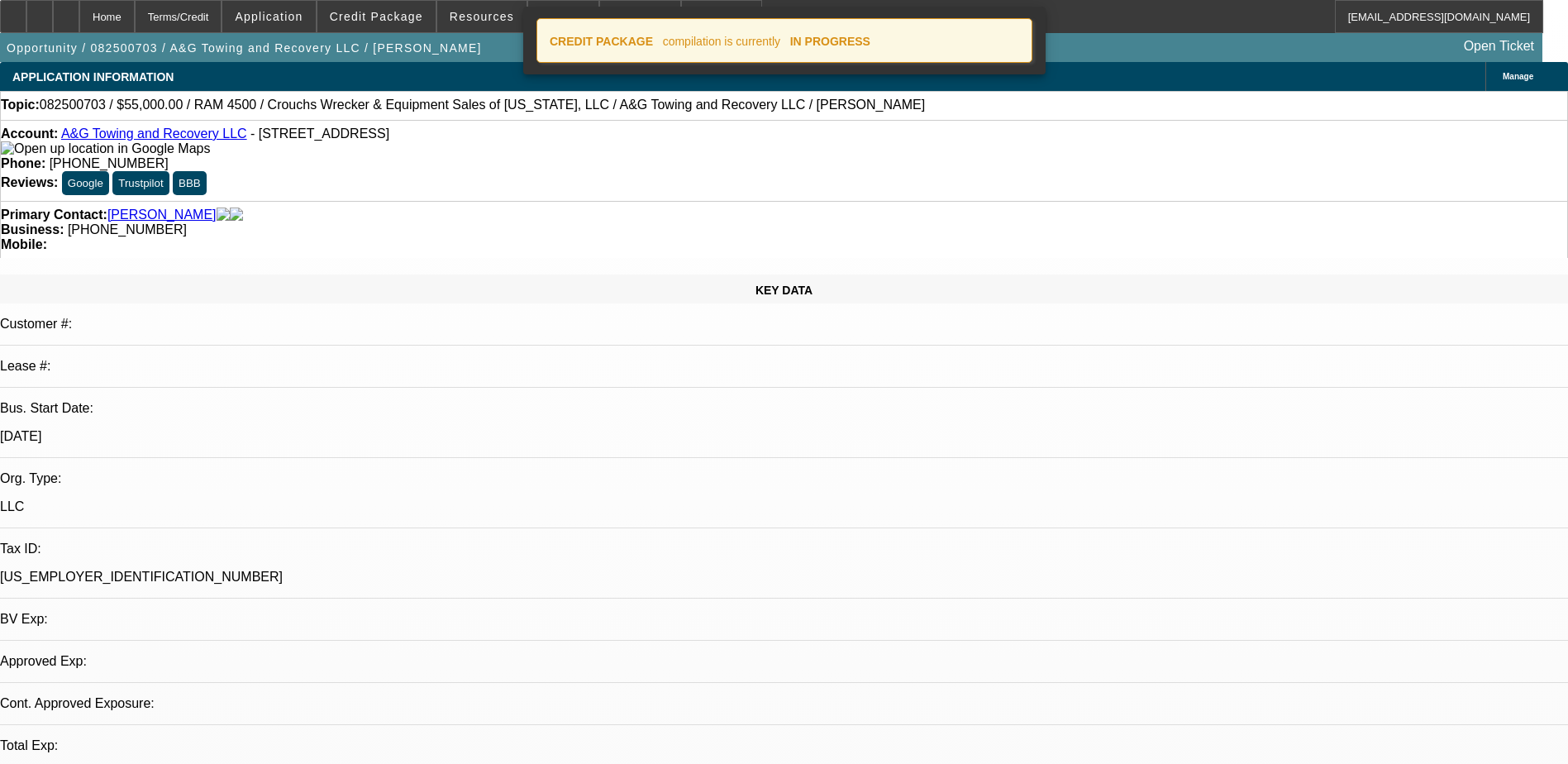
select select "0"
select select "2"
select select "0.1"
select select "4"
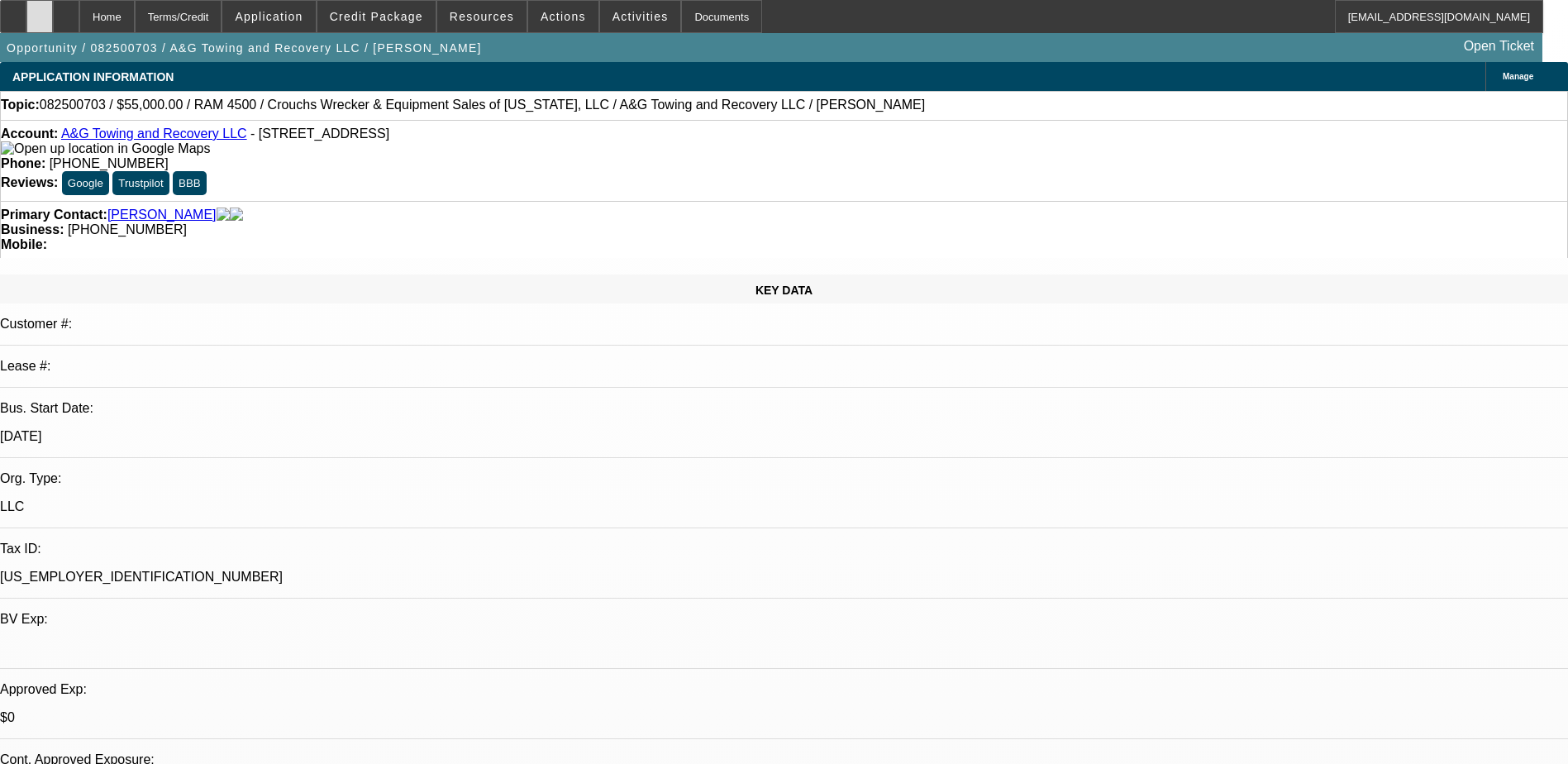
click at [53, 8] on div at bounding box center [39, 16] width 26 height 34
click at [709, 11] on div "Documents" at bounding box center [721, 16] width 81 height 34
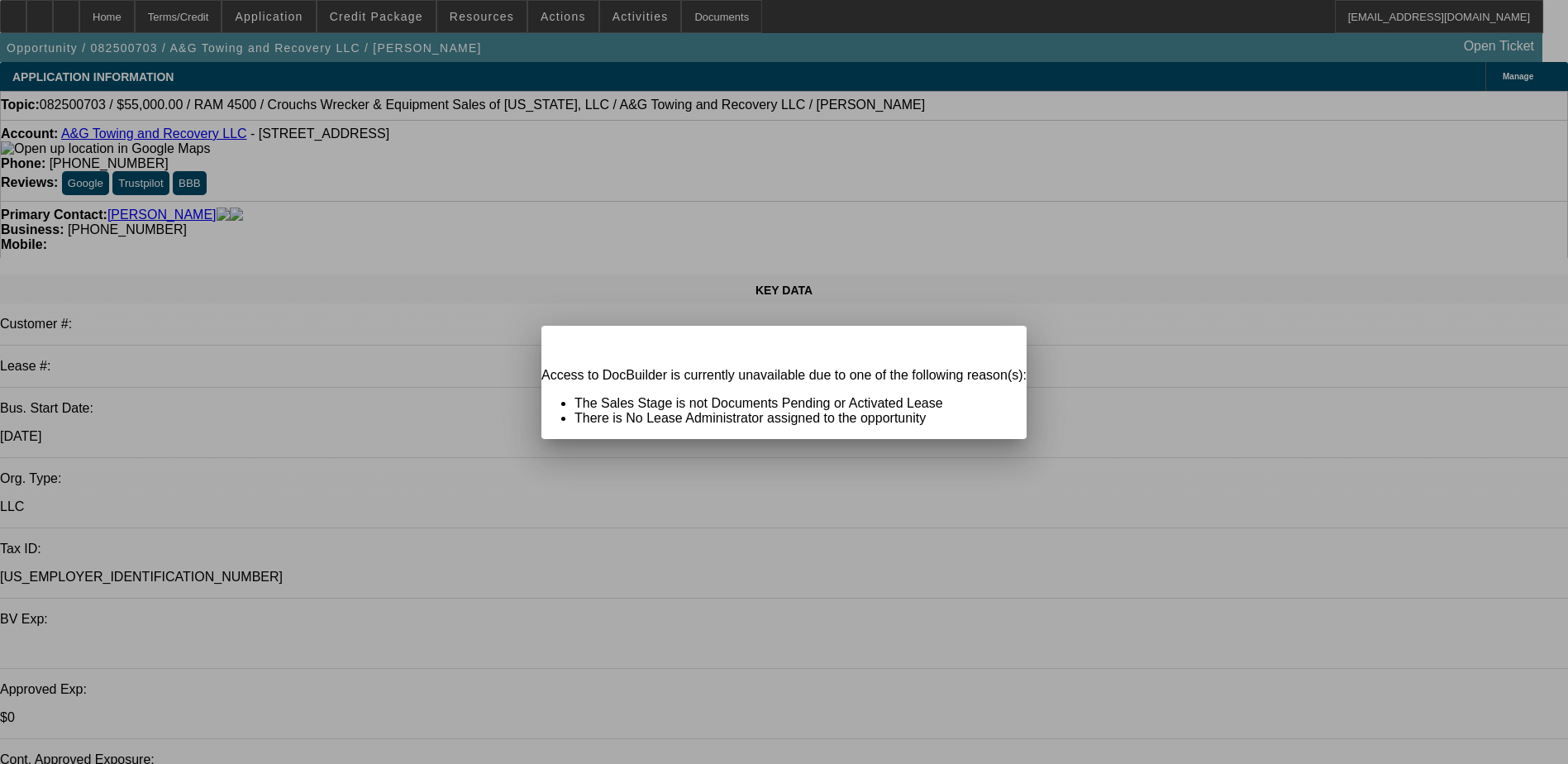
click at [990, 345] on div "Close" at bounding box center [1008, 335] width 36 height 19
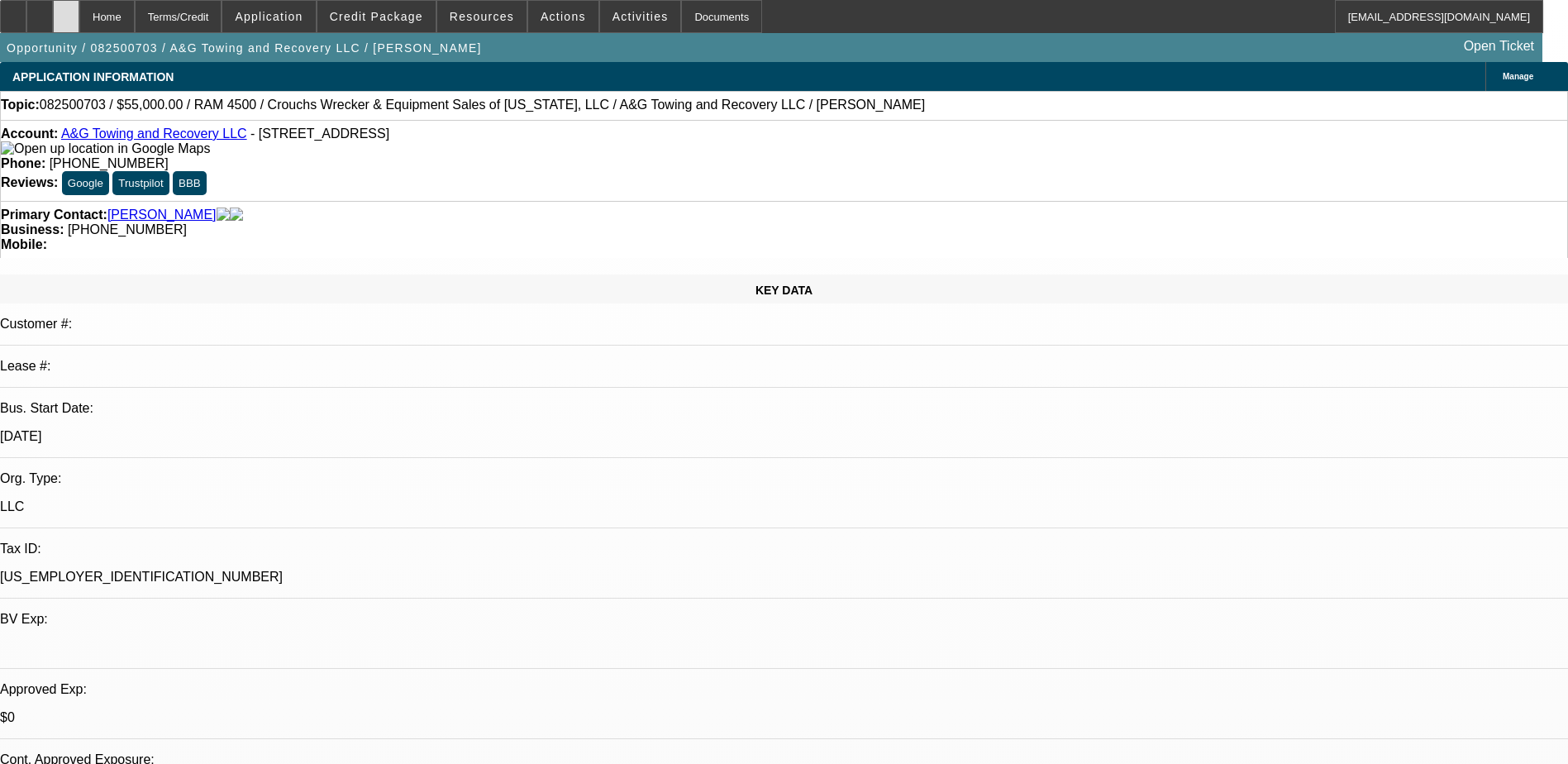
click at [80, 10] on div at bounding box center [65, 16] width 26 height 34
select select "0"
select select "2"
select select "0.1"
select select "1"
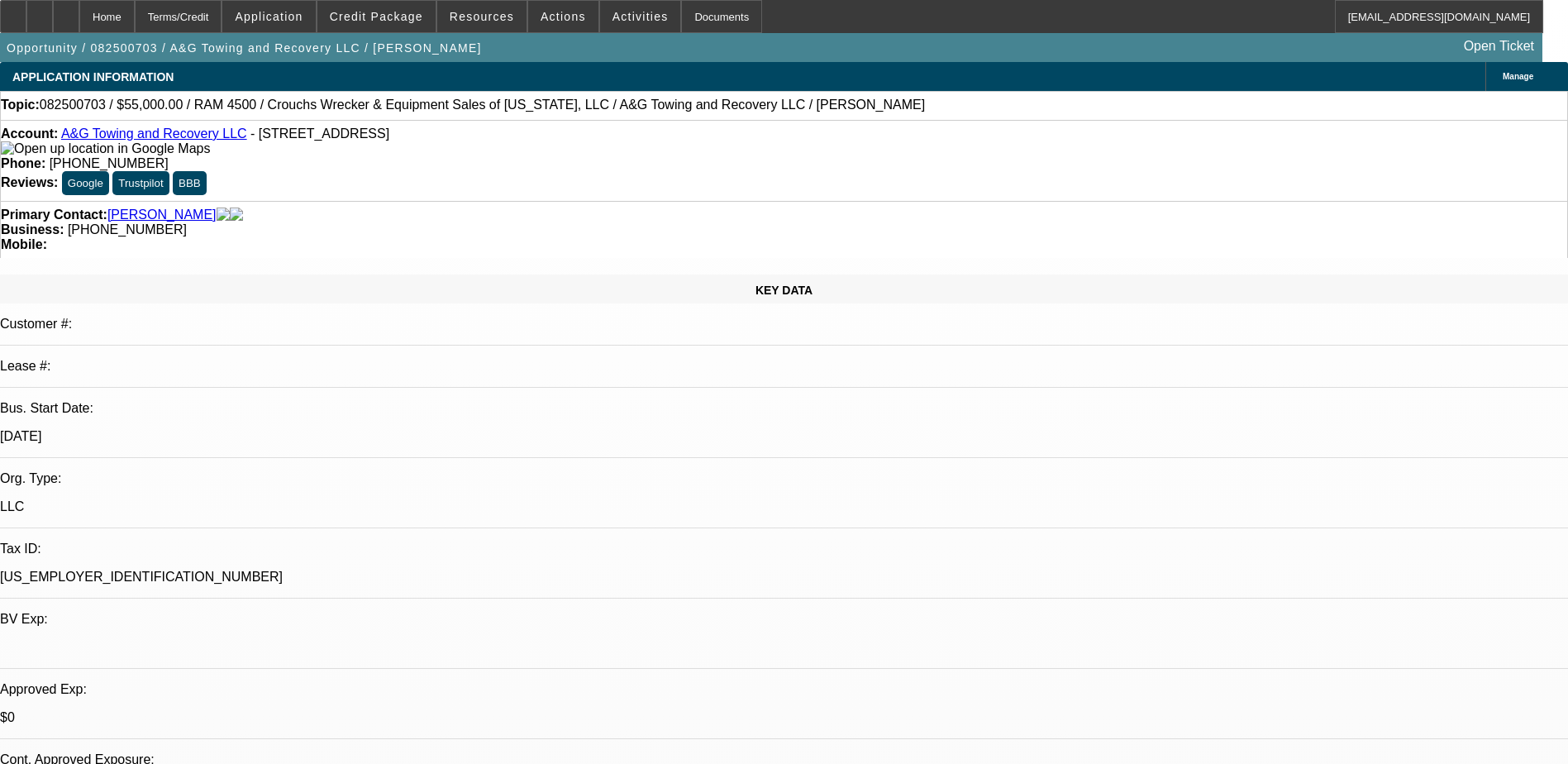
select select "2"
select select "4"
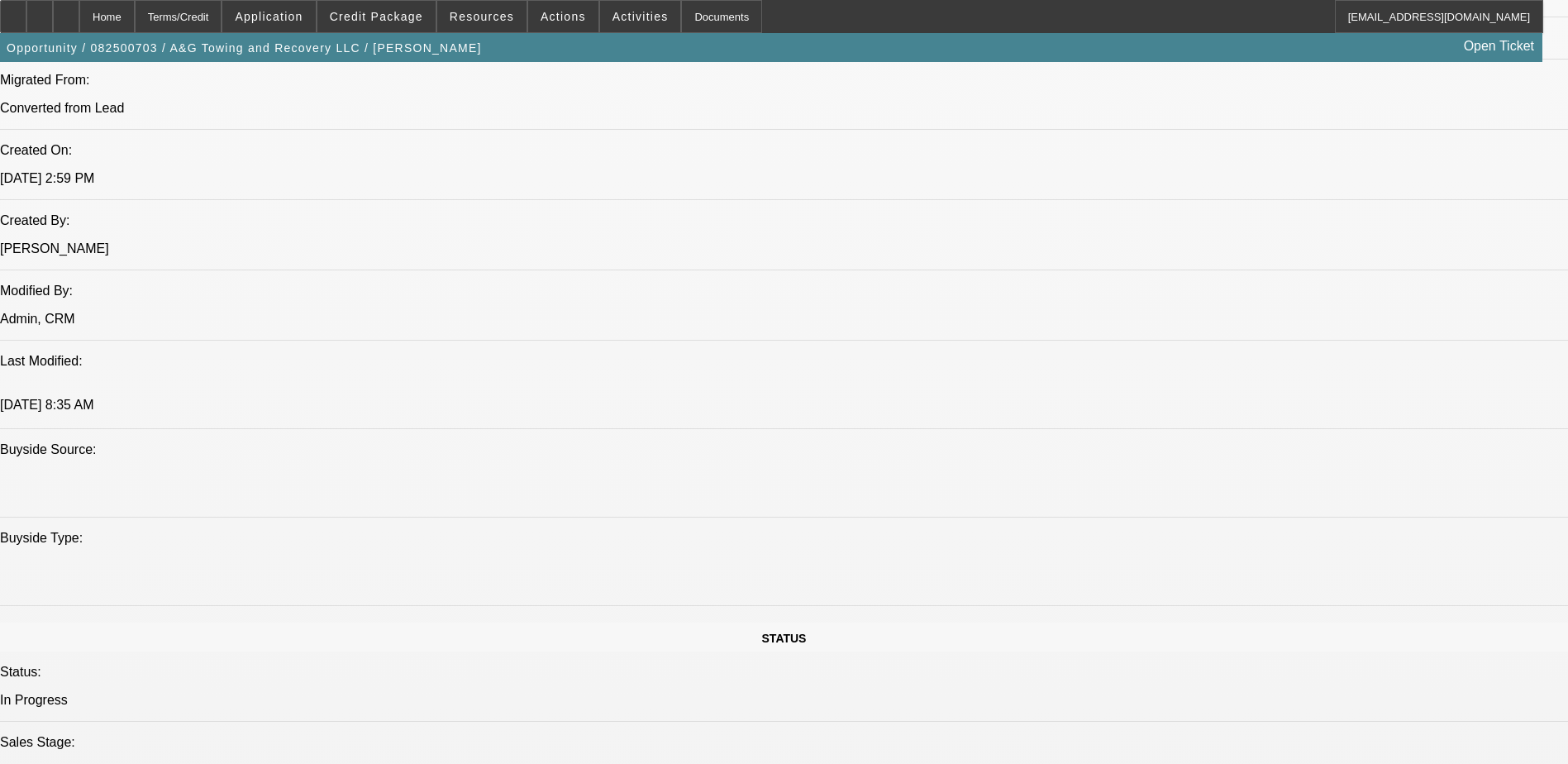
scroll to position [1241, 0]
click at [66, 11] on icon at bounding box center [66, 11] width 0 height 0
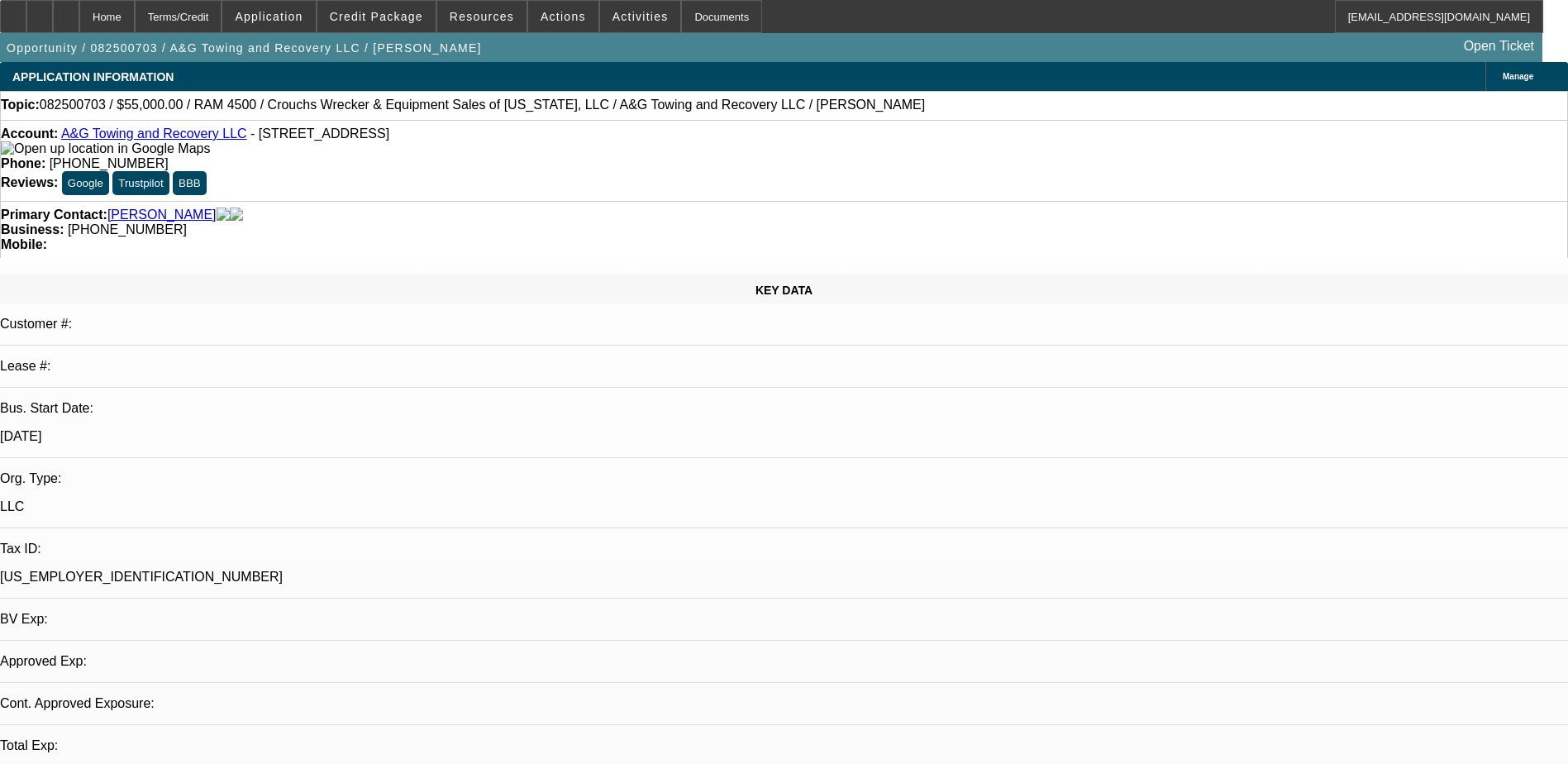
select select "0"
select select "2"
select select "0.1"
select select "1"
select select "2"
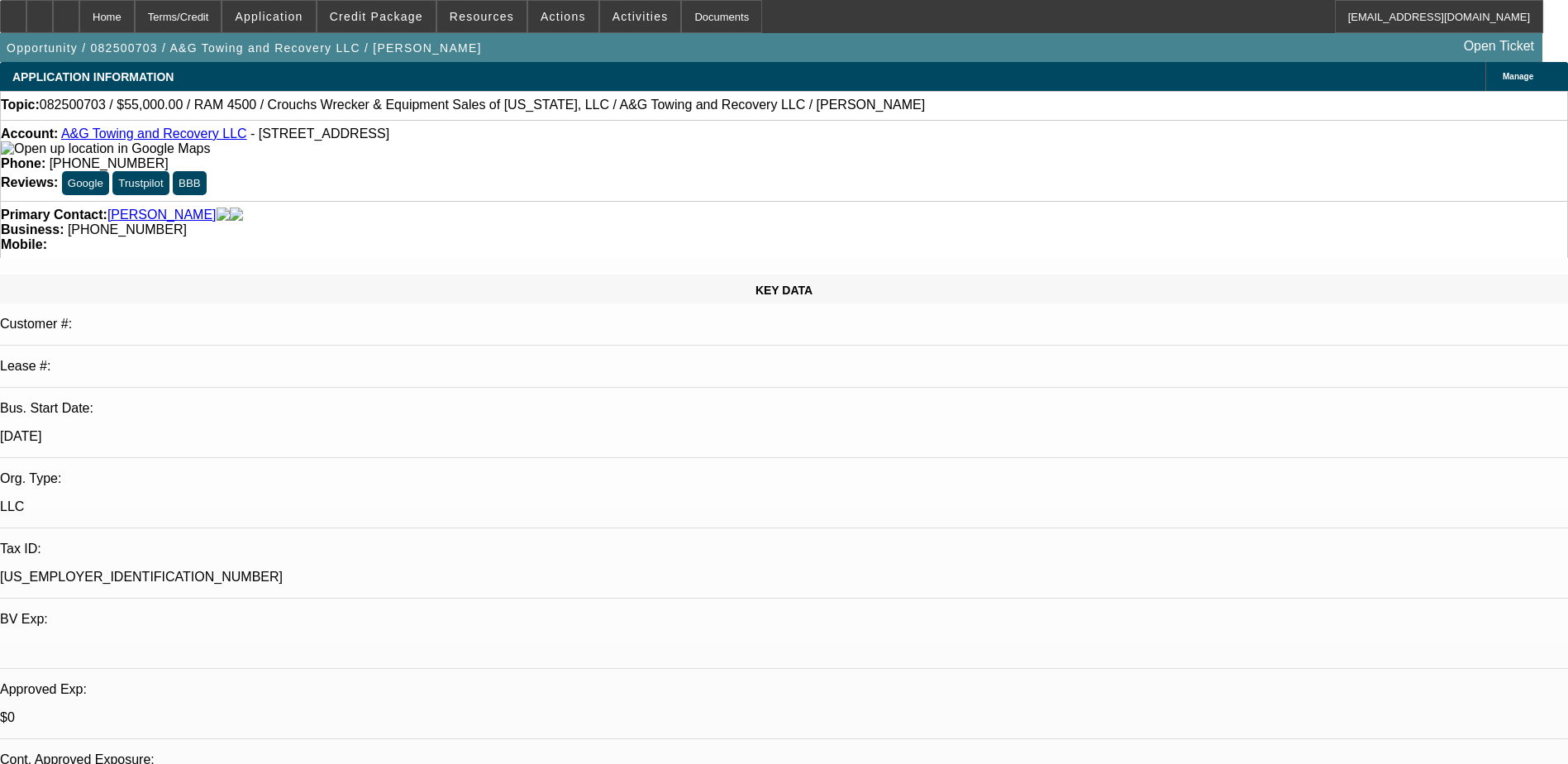
select select "4"
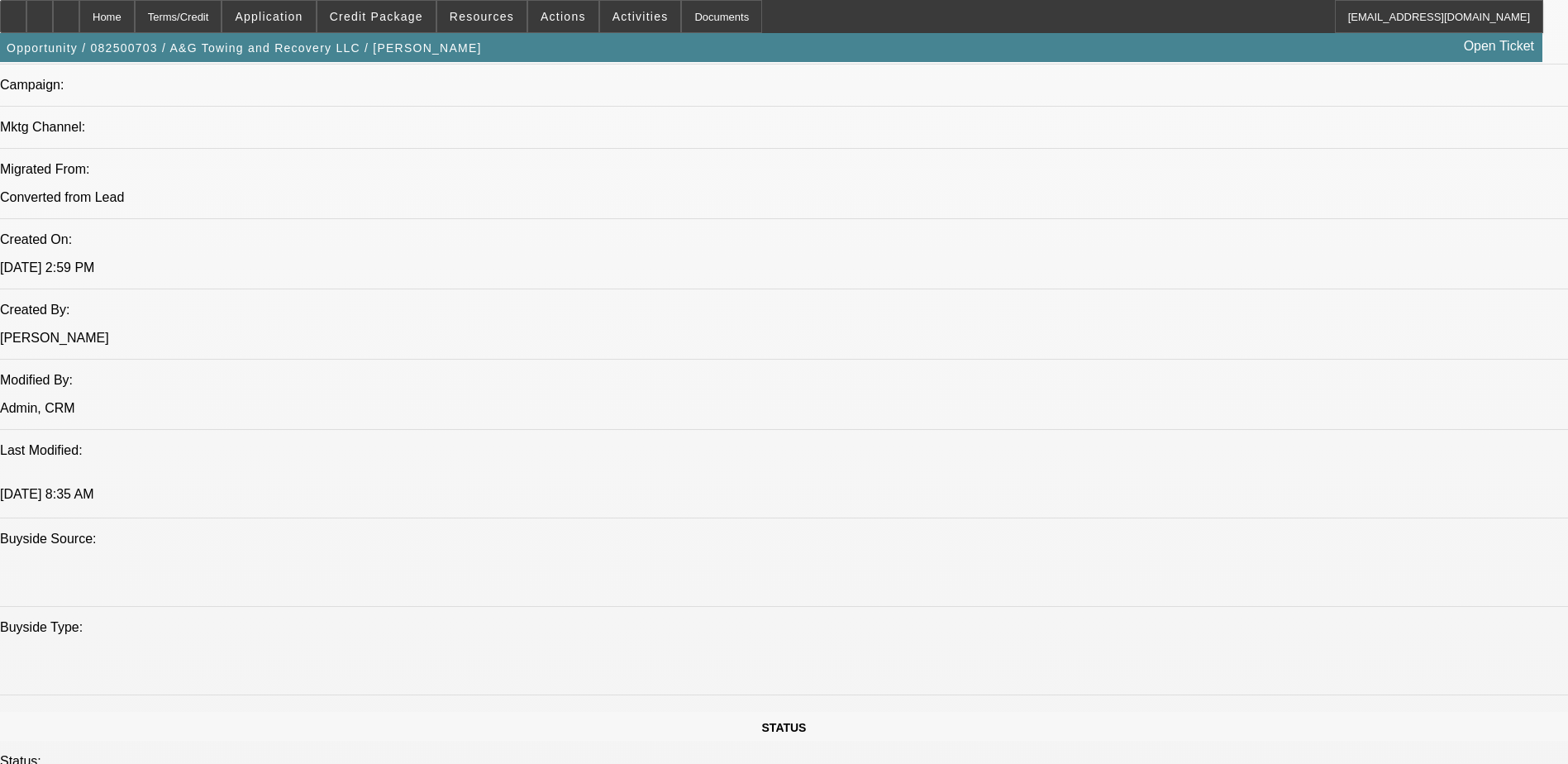
scroll to position [1158, 0]
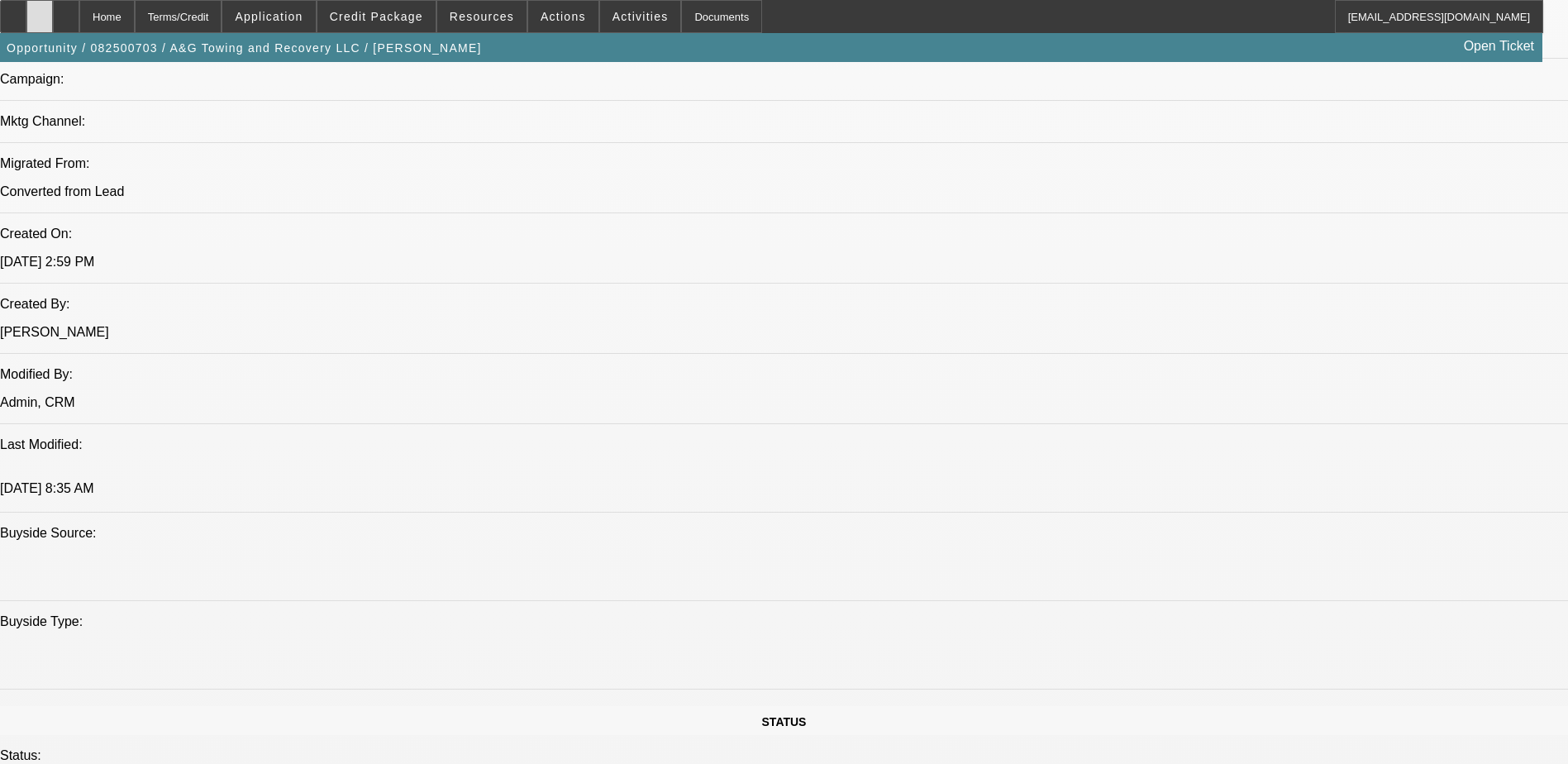
click at [53, 20] on div at bounding box center [39, 16] width 26 height 34
click at [66, 11] on icon at bounding box center [66, 11] width 0 height 0
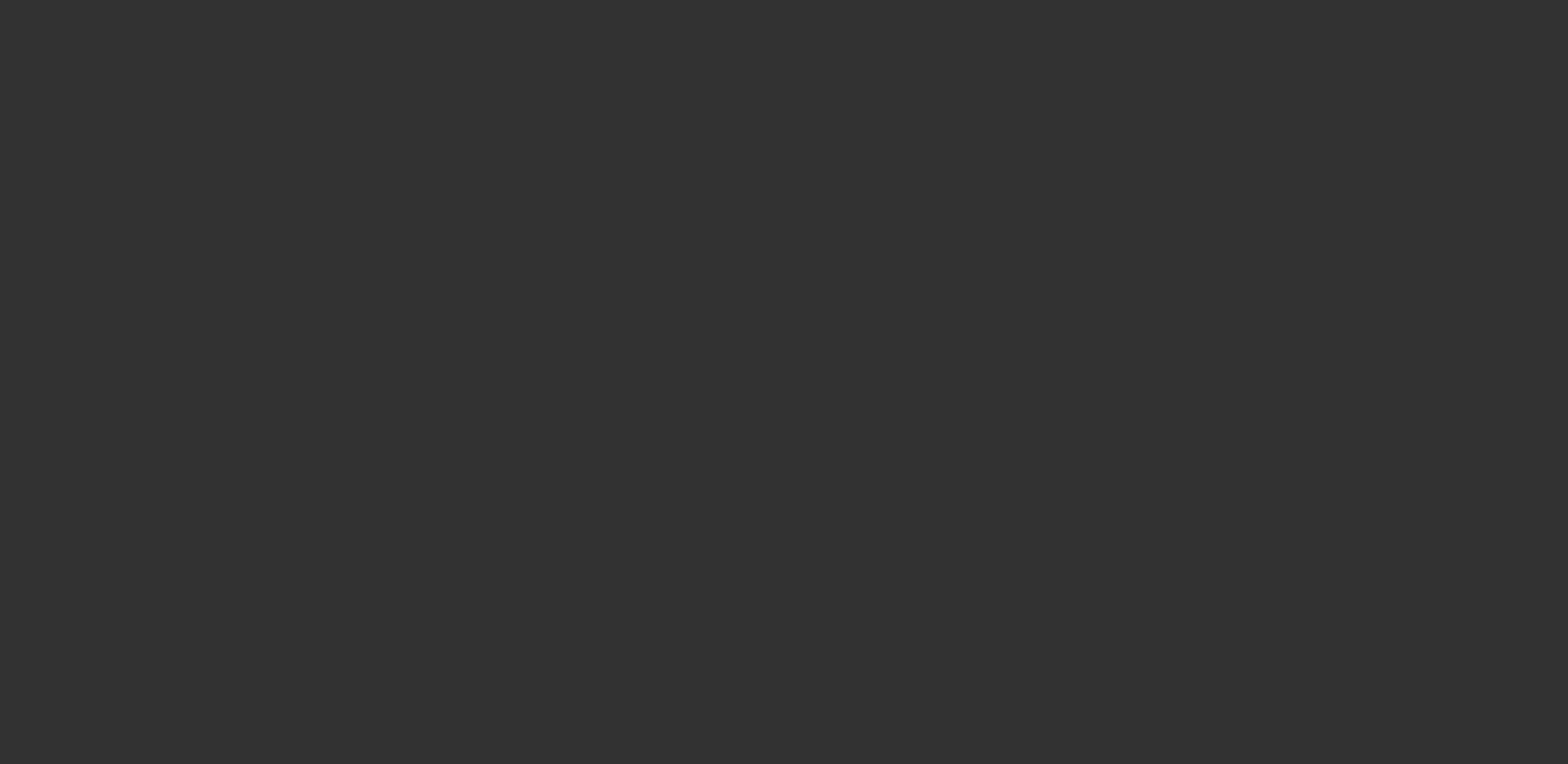
select select "0"
select select "2"
select select "0.1"
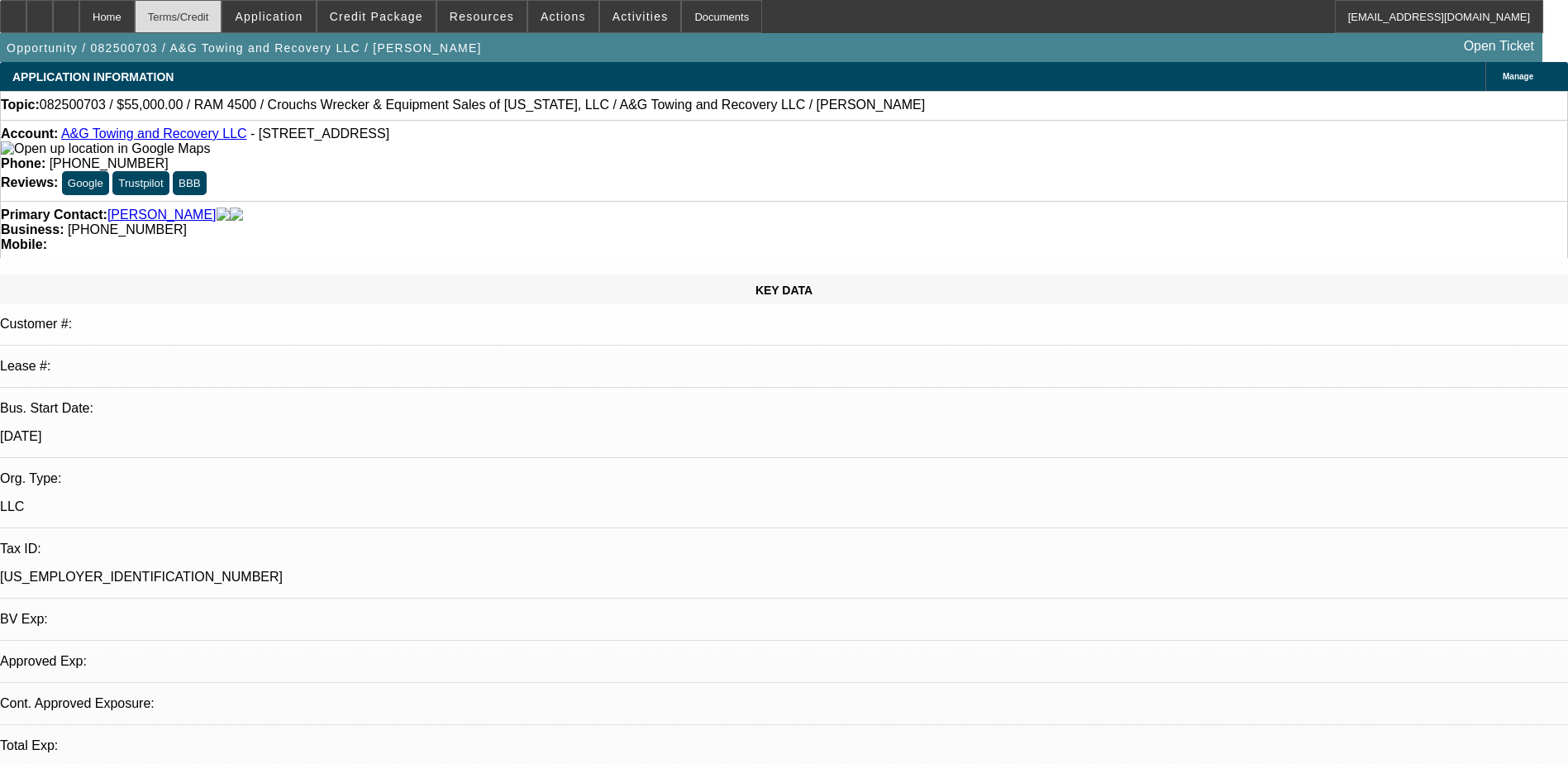
select select "1"
select select "2"
select select "4"
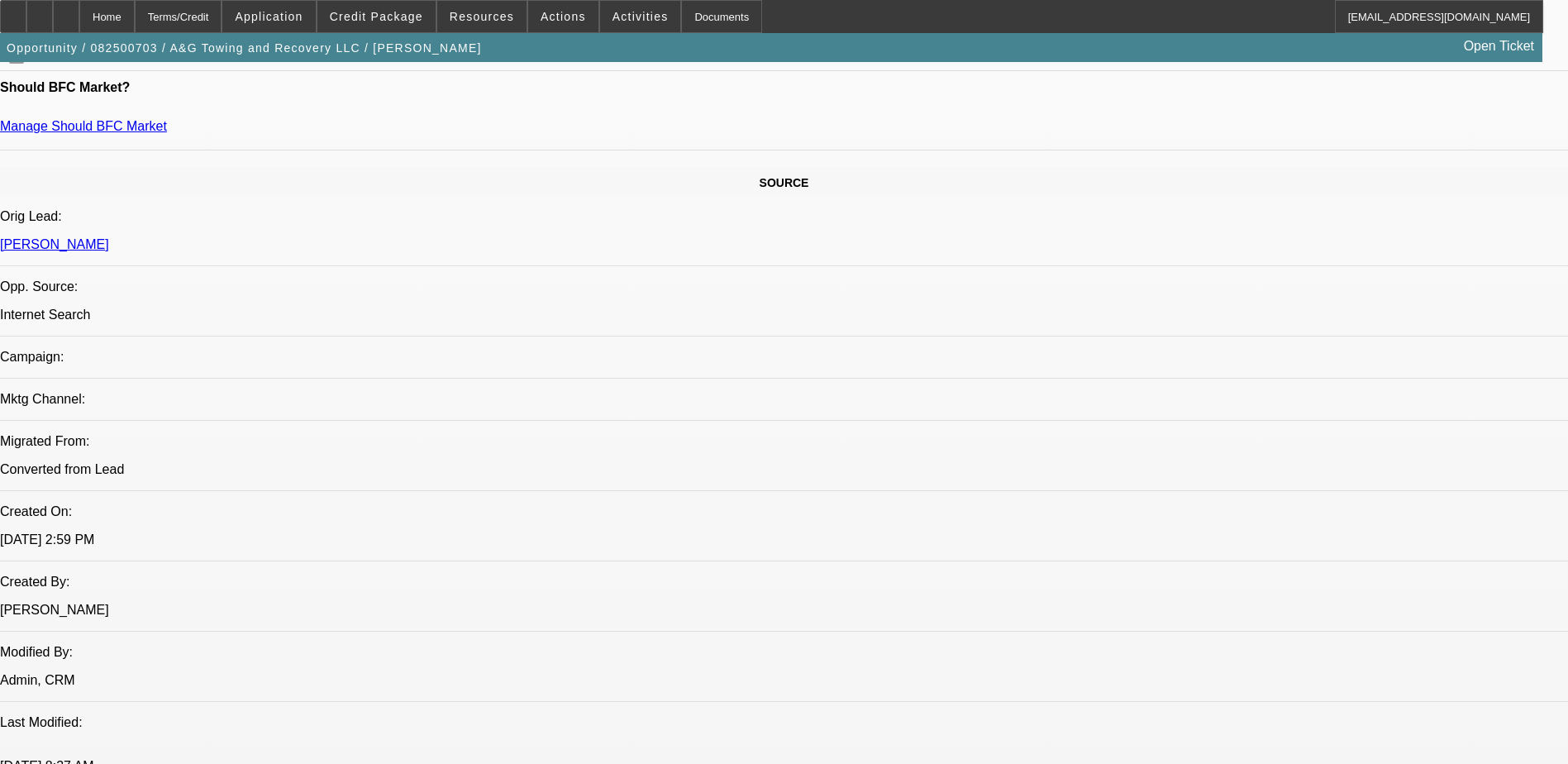
scroll to position [827, 0]
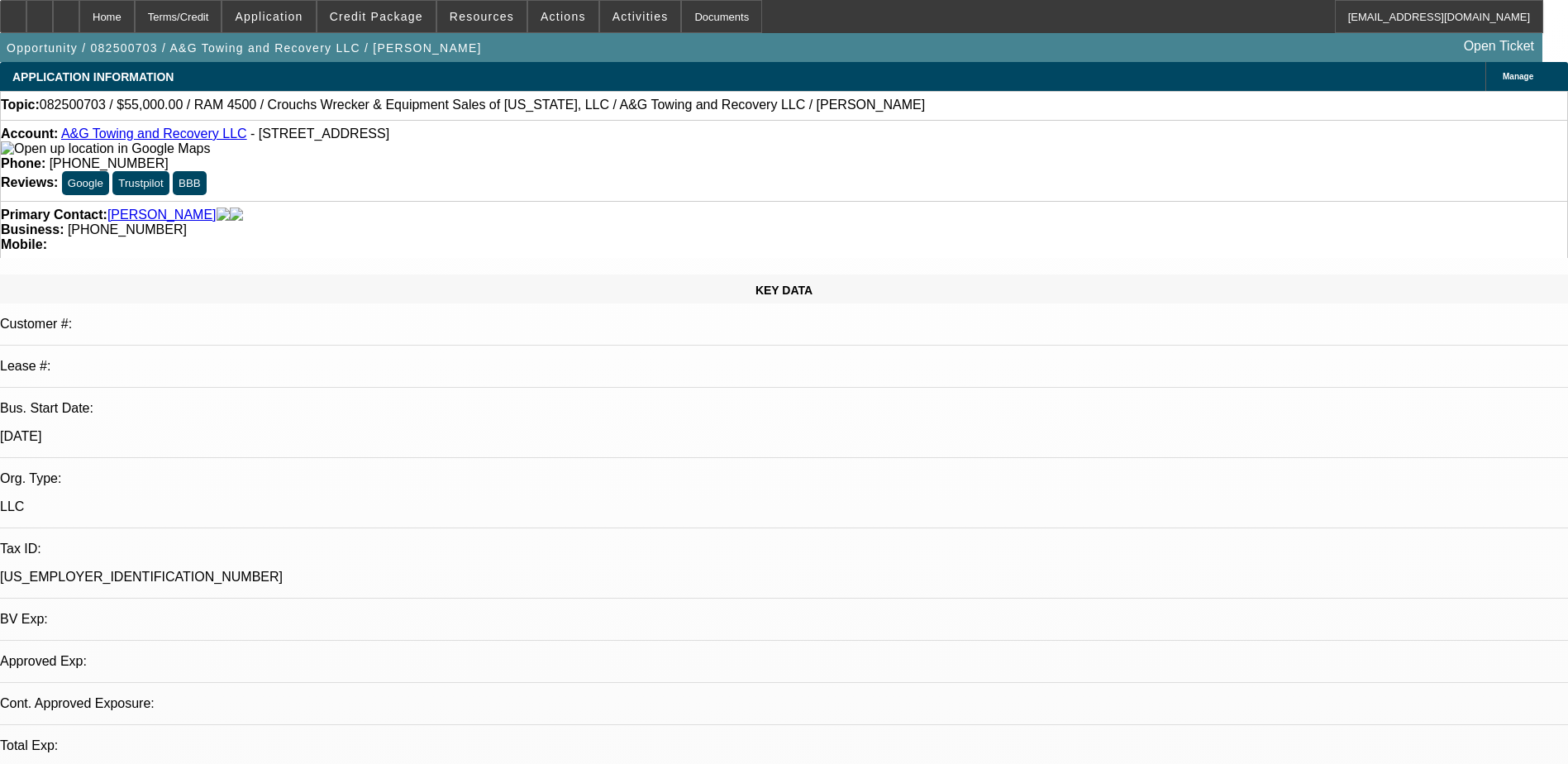
select select "0"
select select "2"
select select "0.1"
select select "1"
select select "2"
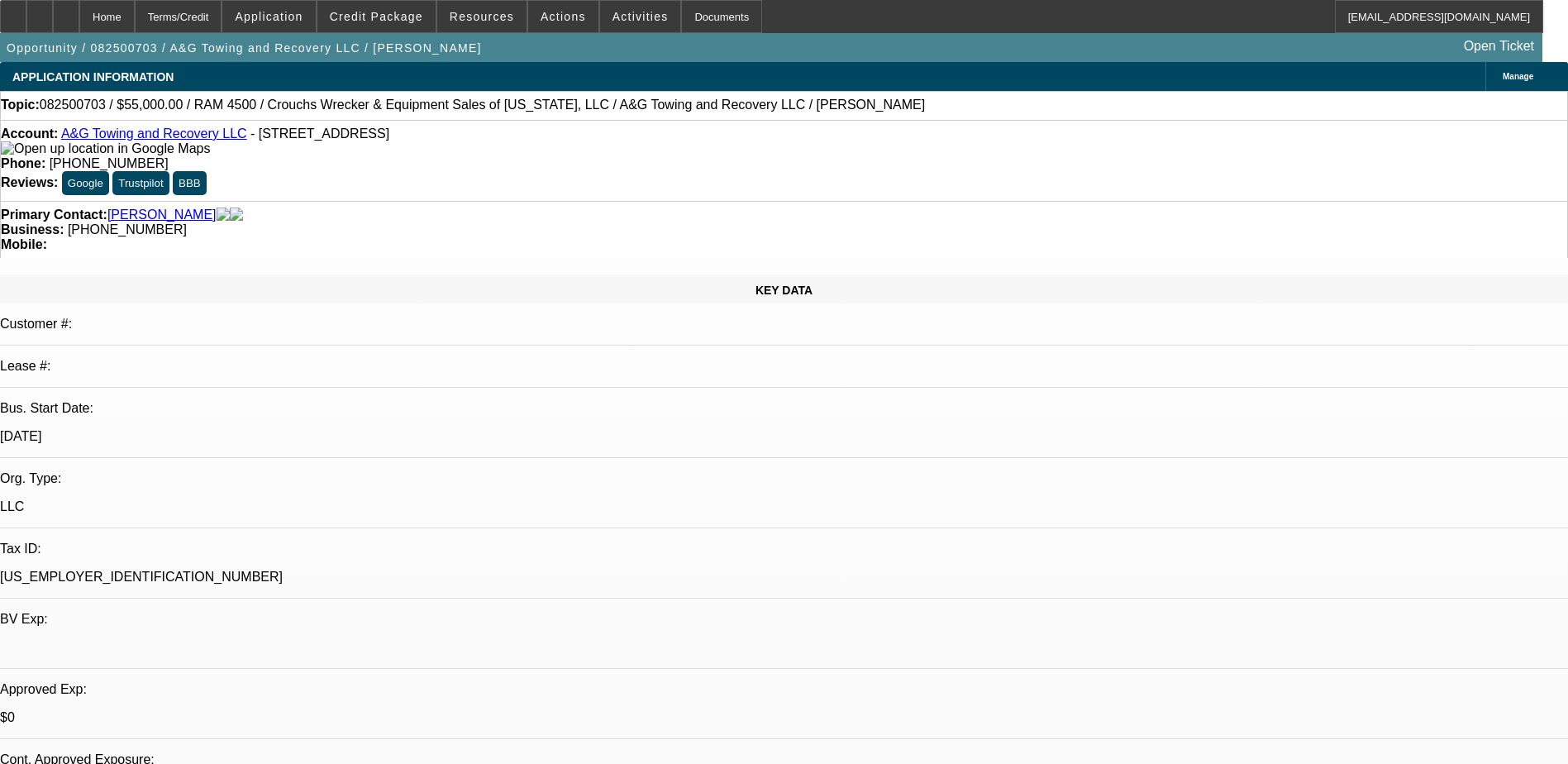
select select "4"
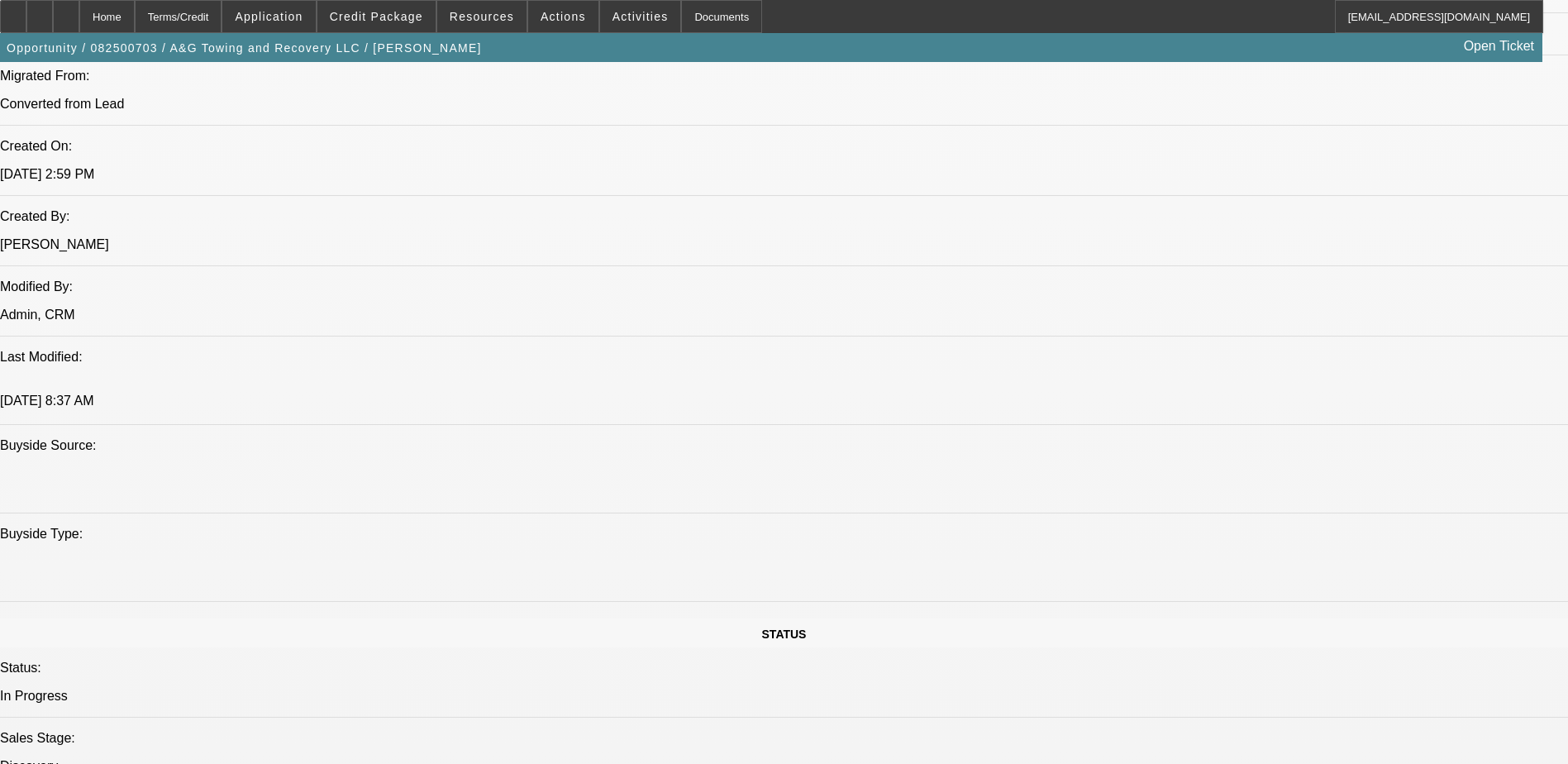
scroll to position [1323, 0]
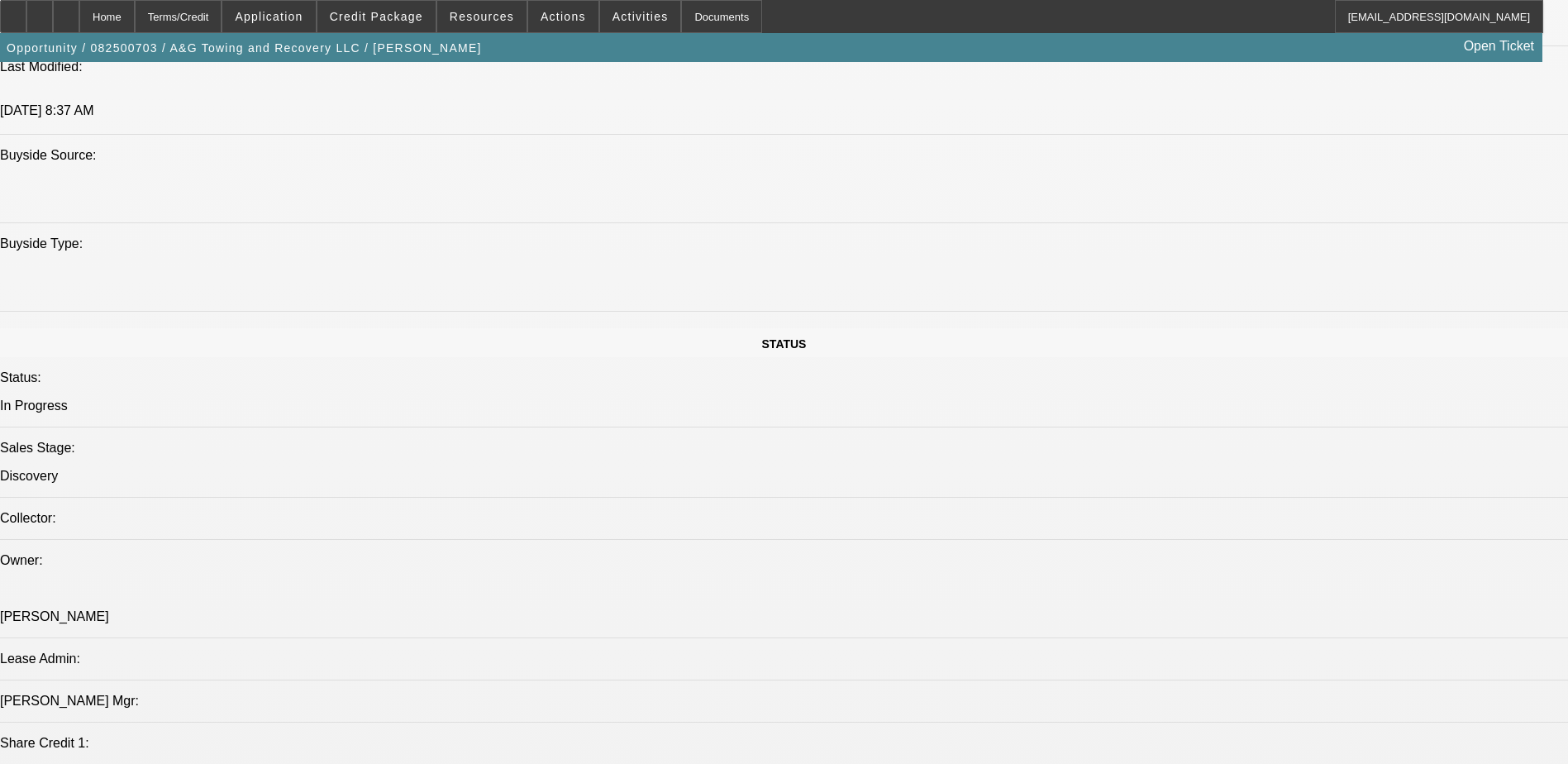
scroll to position [1489, 0]
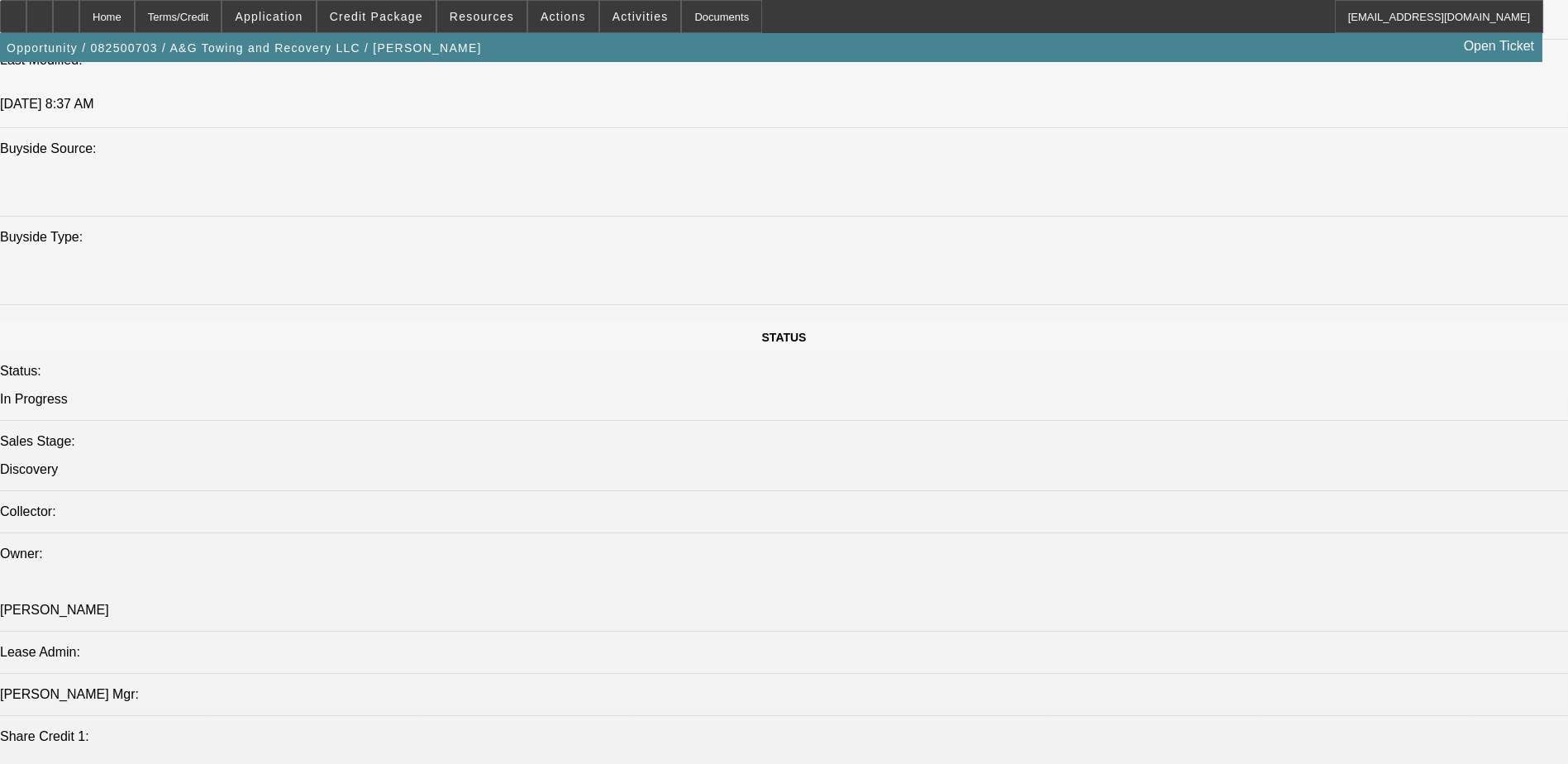
scroll to position [1572, 0]
